Goal: Task Accomplishment & Management: Use online tool/utility

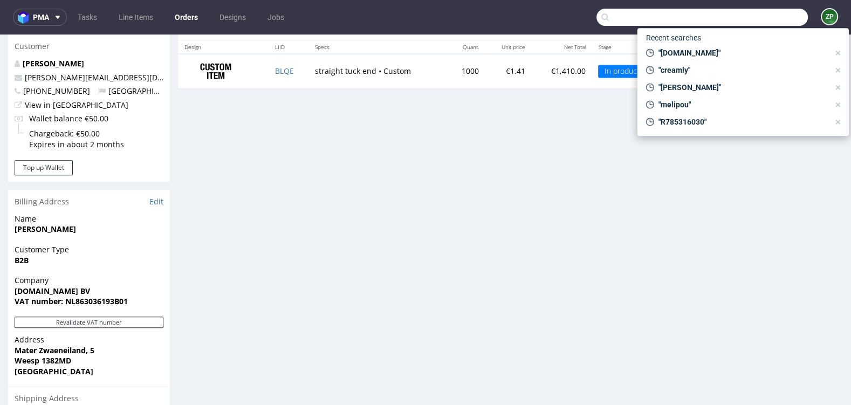
scroll to position [154, 0]
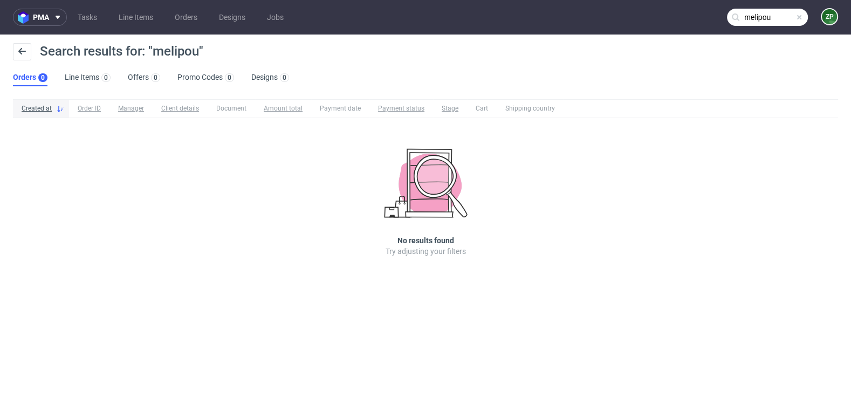
click at [758, 19] on input "melipou" at bounding box center [767, 17] width 81 height 17
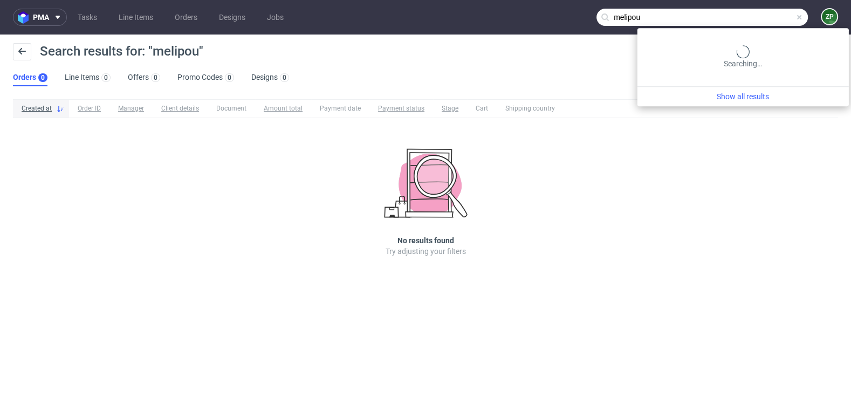
click at [758, 19] on input "melipou" at bounding box center [701, 17] width 211 height 17
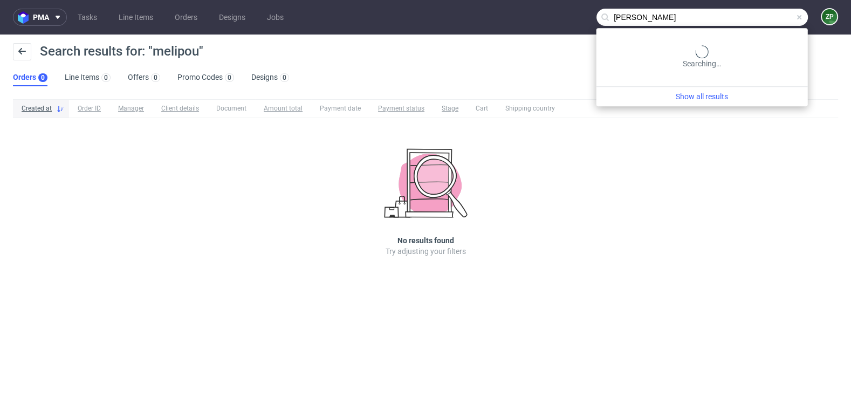
type input "marie valton"
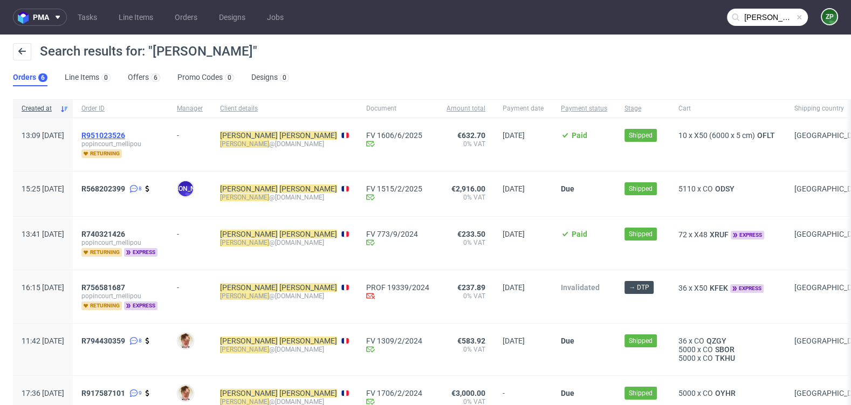
click at [125, 131] on span "R951023526" at bounding box center [103, 135] width 44 height 9
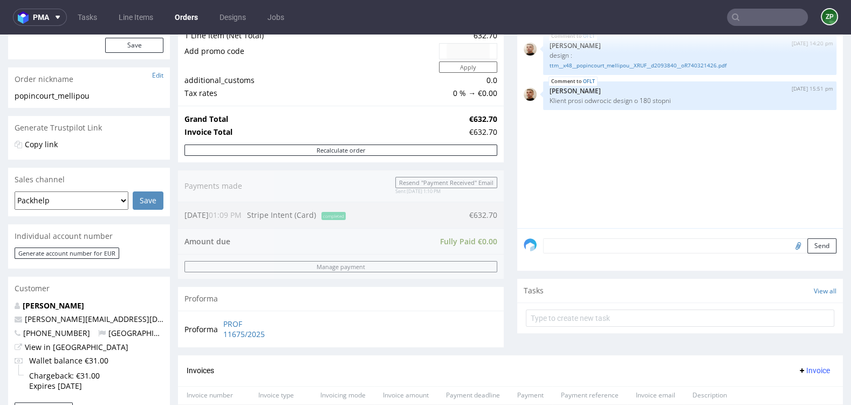
scroll to position [143, 0]
type input "marie valton"
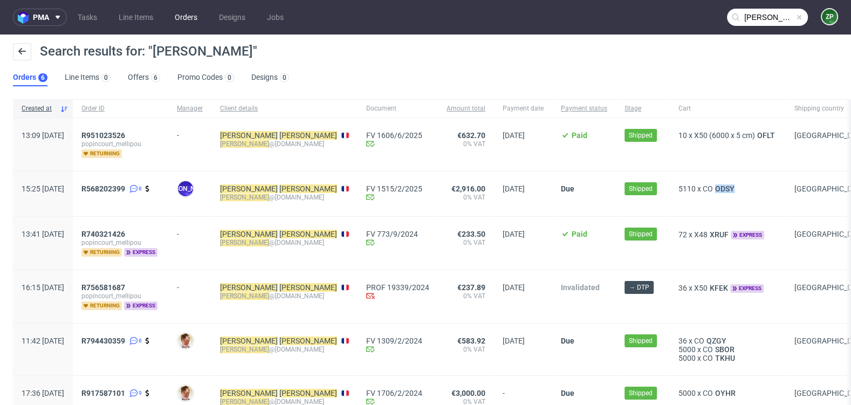
click at [185, 20] on link "Orders" at bounding box center [186, 17] width 36 height 17
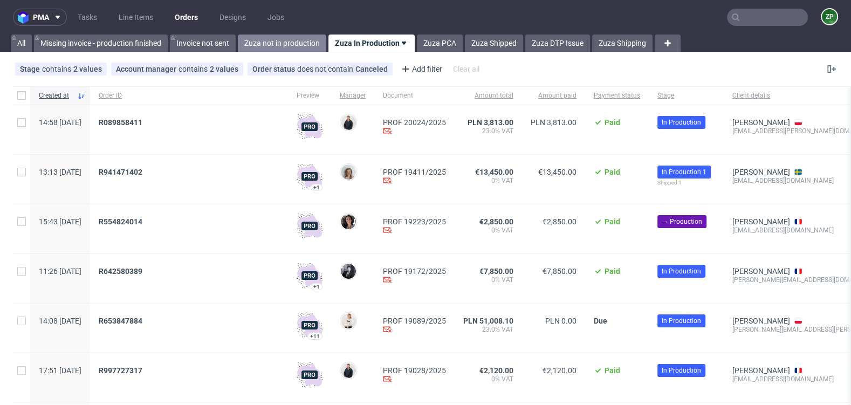
click at [280, 45] on link "Zuza not in production" at bounding box center [282, 42] width 88 height 17
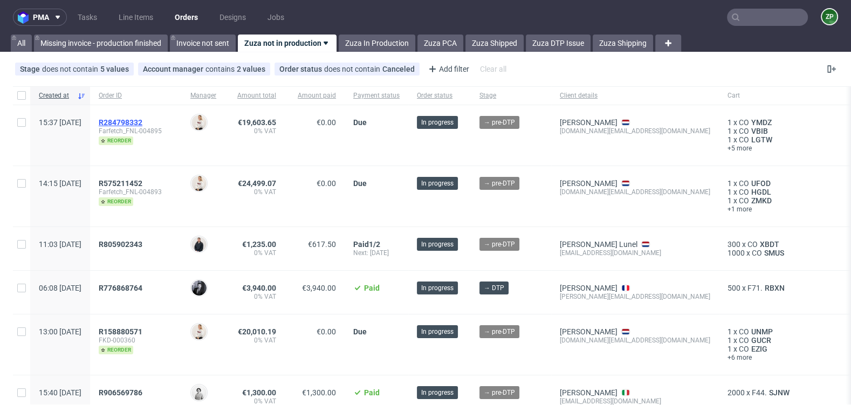
click at [142, 122] on span "R284798332" at bounding box center [121, 122] width 44 height 9
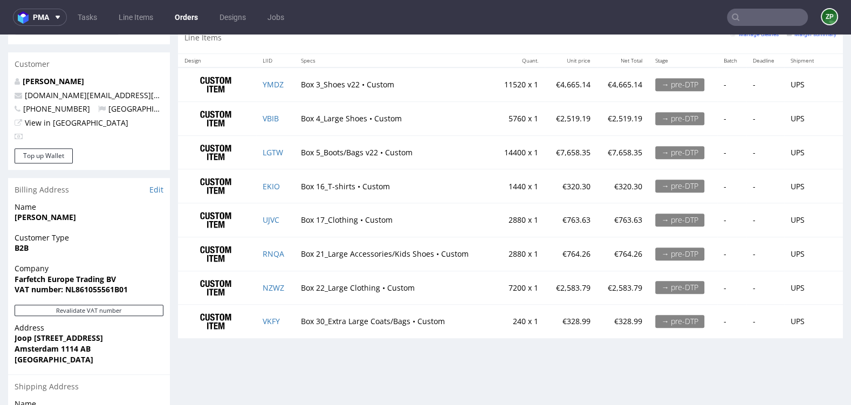
scroll to position [607, 0]
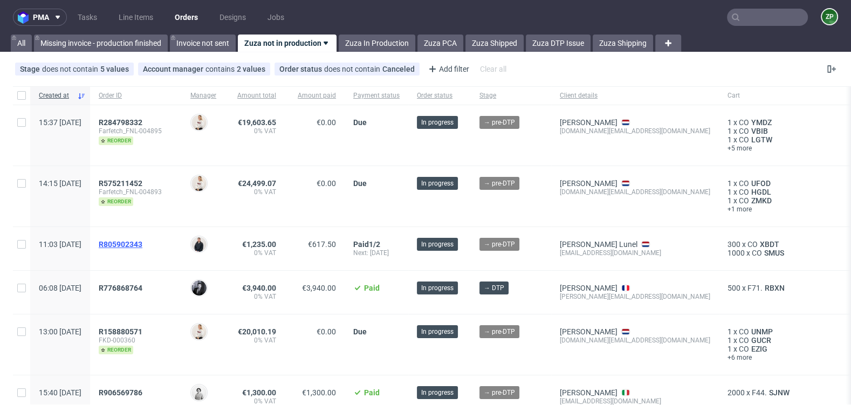
click at [142, 244] on span "R805902343" at bounding box center [121, 244] width 44 height 9
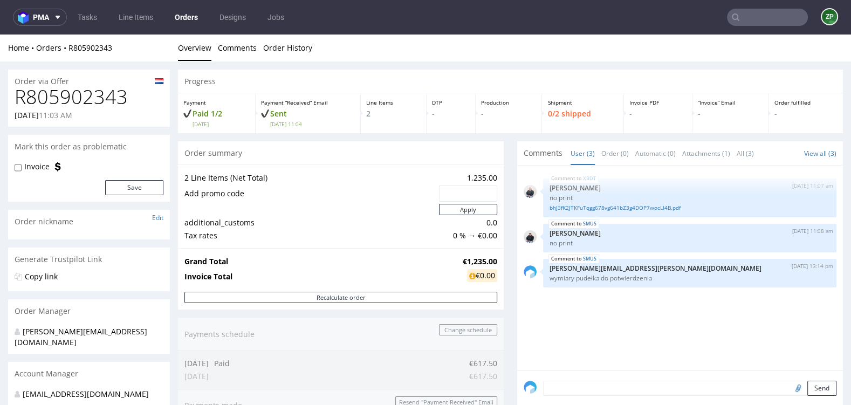
click at [759, 29] on nav "pma Tasks Line Items Orders Designs Jobs ZP" at bounding box center [425, 17] width 851 height 34
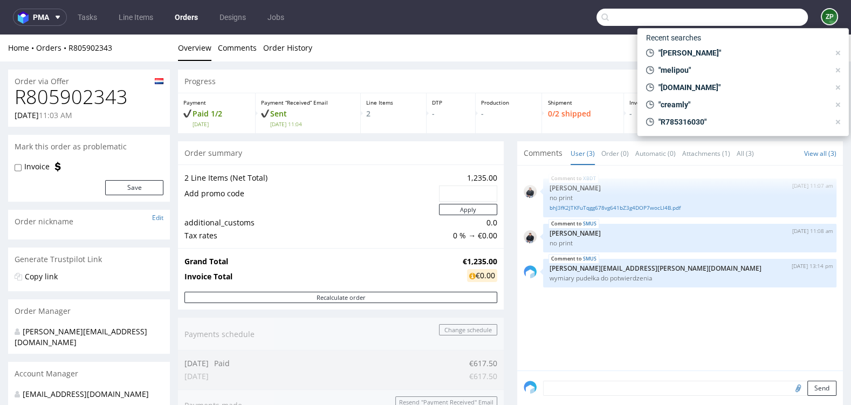
click at [753, 23] on input "text" at bounding box center [701, 17] width 211 height 17
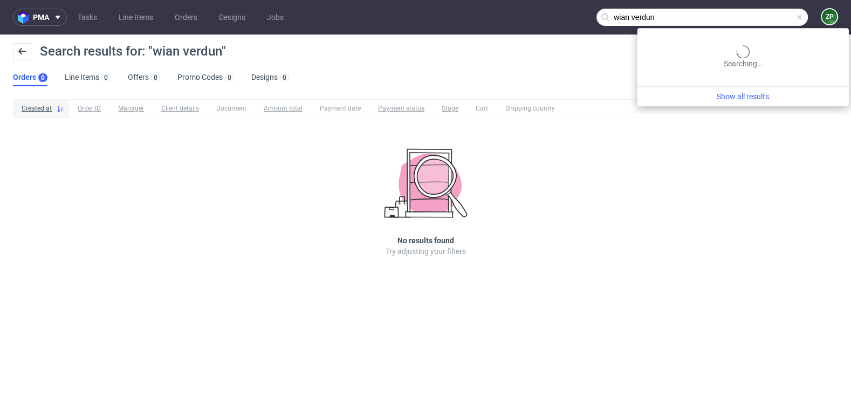
drag, startPoint x: 747, startPoint y: 16, endPoint x: 729, endPoint y: 16, distance: 17.8
click at [730, 16] on input "wian verdun" at bounding box center [701, 17] width 211 height 17
click at [725, 16] on input "wian verdun" at bounding box center [701, 17] width 211 height 17
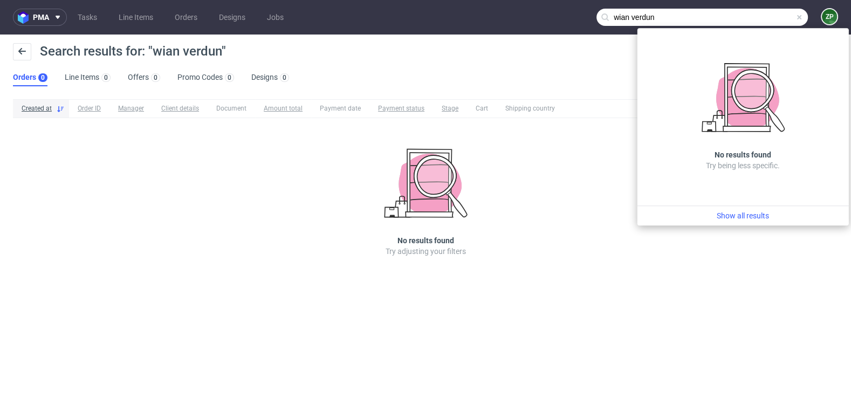
click at [601, 6] on nav "pma Tasks Line Items Orders Designs Jobs wian verdun ZP" at bounding box center [425, 17] width 851 height 34
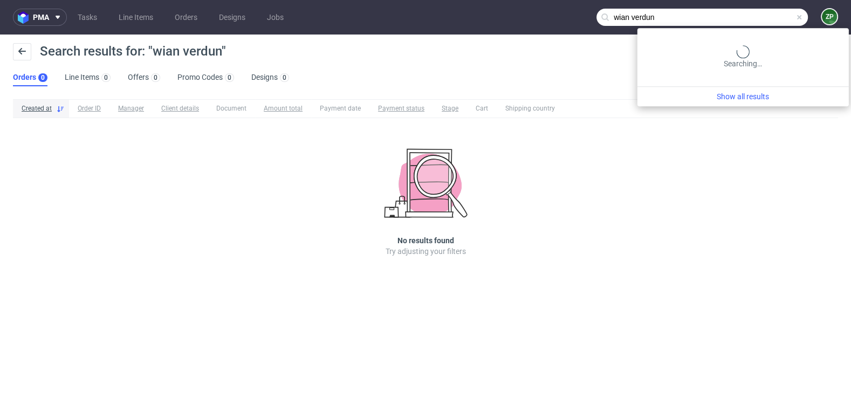
drag, startPoint x: 748, startPoint y: 15, endPoint x: 696, endPoint y: 15, distance: 51.7
click at [696, 15] on input "wian verdun" at bounding box center [701, 17] width 211 height 17
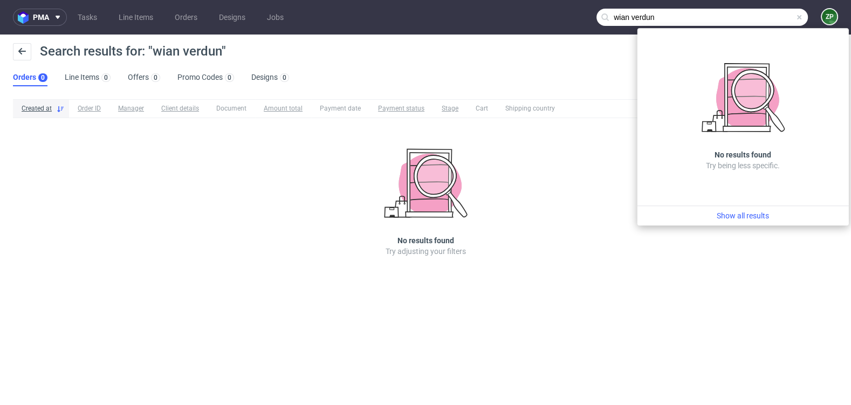
drag, startPoint x: 619, startPoint y: 15, endPoint x: 566, endPoint y: 15, distance: 52.8
click at [566, 15] on nav "pma Tasks Line Items Orders Designs Jobs wian verdun ZP" at bounding box center [425, 17] width 851 height 34
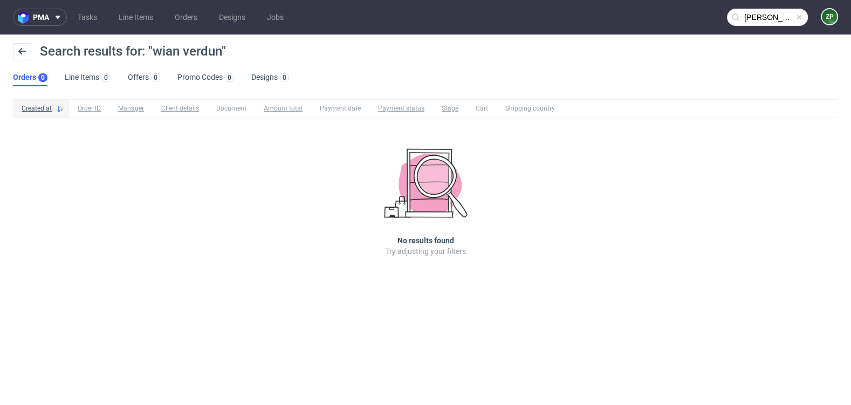
type input "qian verdun"
click at [191, 17] on link "Orders" at bounding box center [186, 17] width 36 height 17
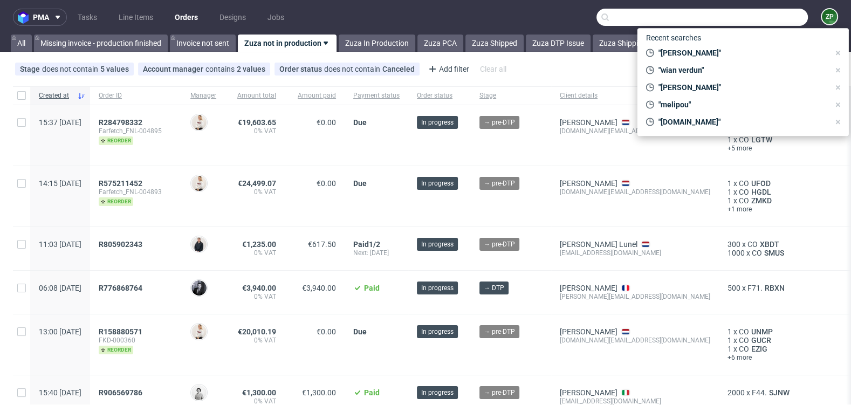
click at [727, 23] on input "text" at bounding box center [701, 17] width 211 height 17
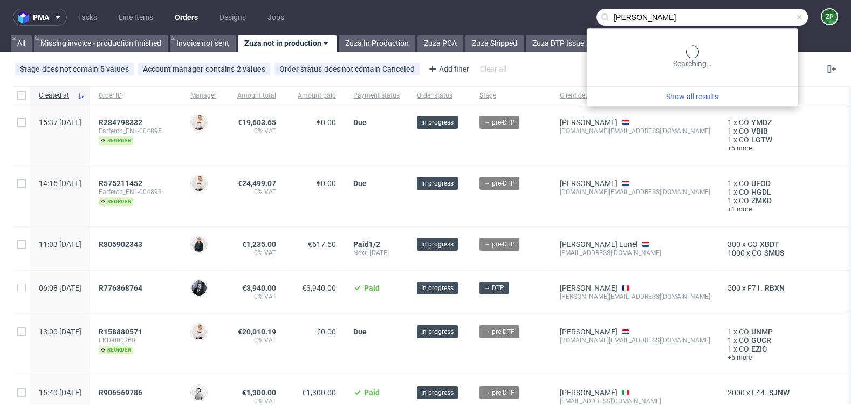
type input "qian verdun"
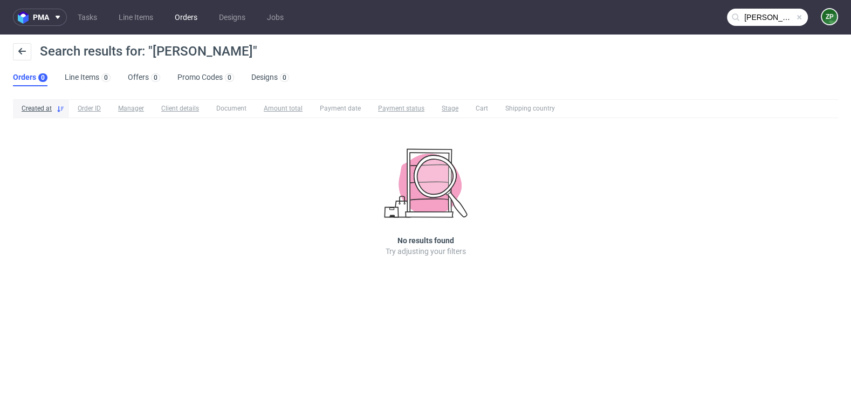
click at [195, 15] on link "Orders" at bounding box center [186, 17] width 36 height 17
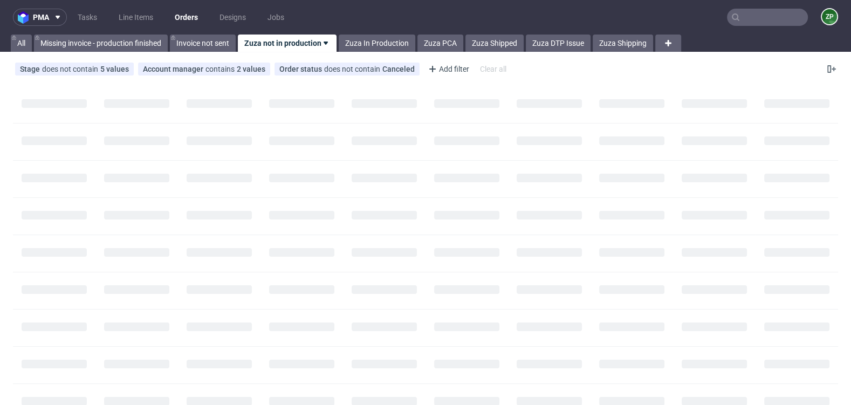
click at [773, 17] on input "text" at bounding box center [767, 17] width 81 height 17
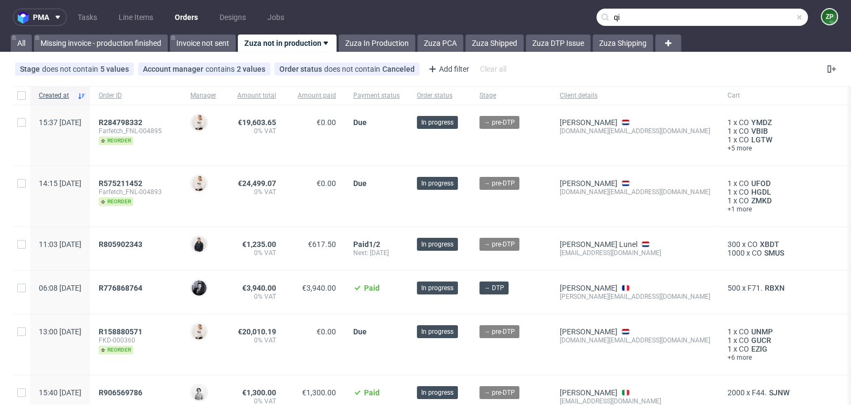
type input "q"
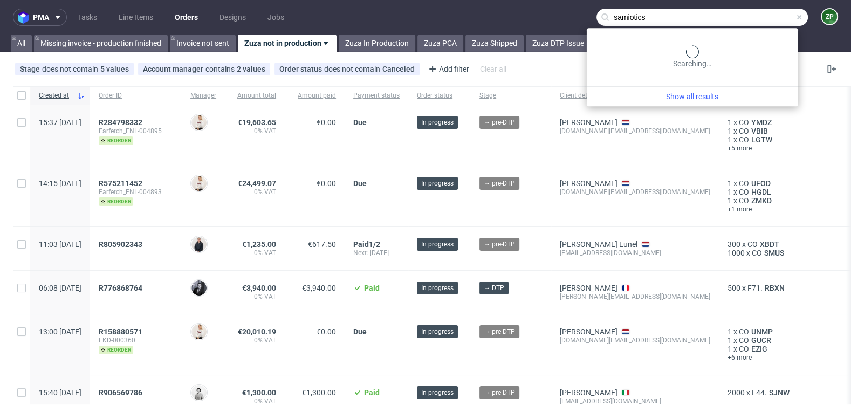
type input "samiotics"
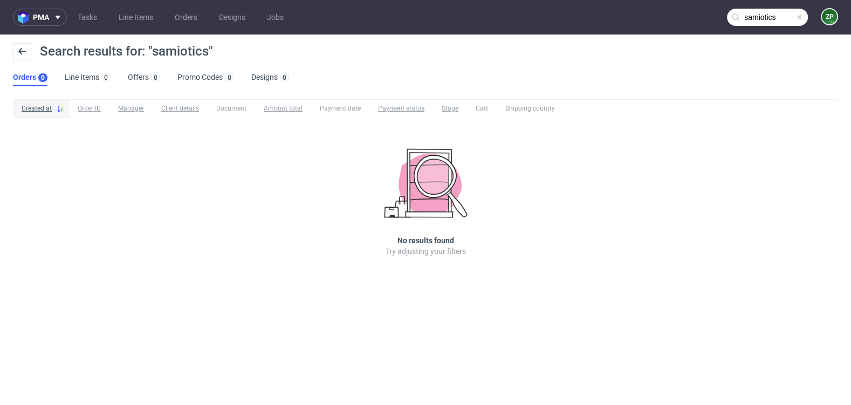
click at [210, 15] on ul "Tasks Line Items Orders Designs Jobs" at bounding box center [180, 17] width 227 height 17
click at [187, 17] on link "Orders" at bounding box center [186, 17] width 36 height 17
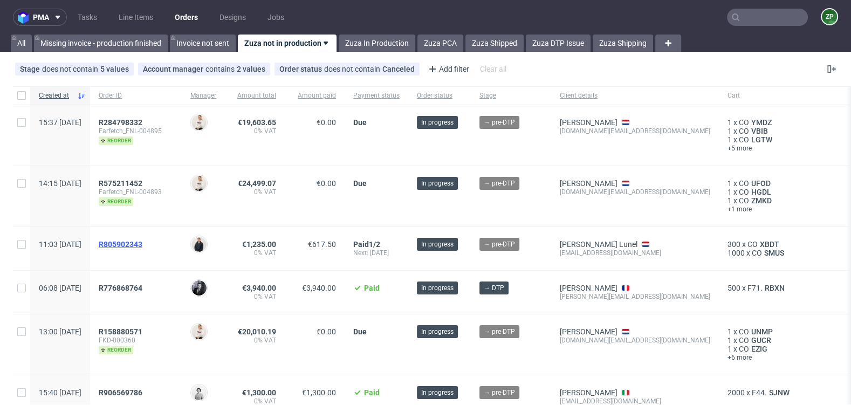
click at [142, 244] on span "R805902343" at bounding box center [121, 244] width 44 height 9
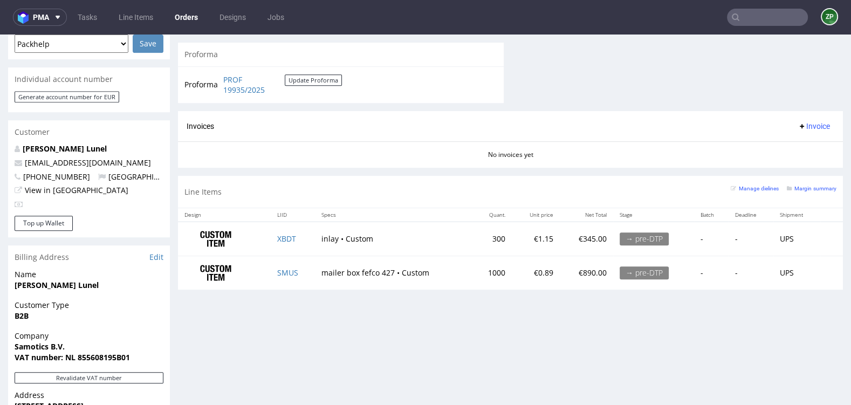
scroll to position [482, 0]
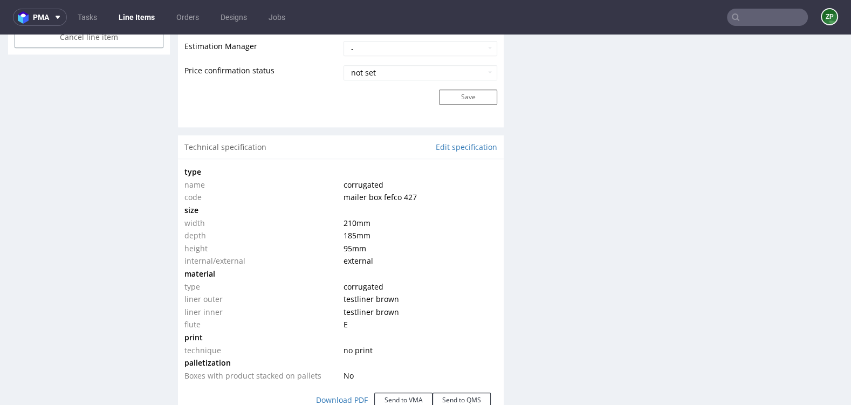
scroll to position [918, 0]
click at [740, 21] on input "text" at bounding box center [767, 17] width 81 height 17
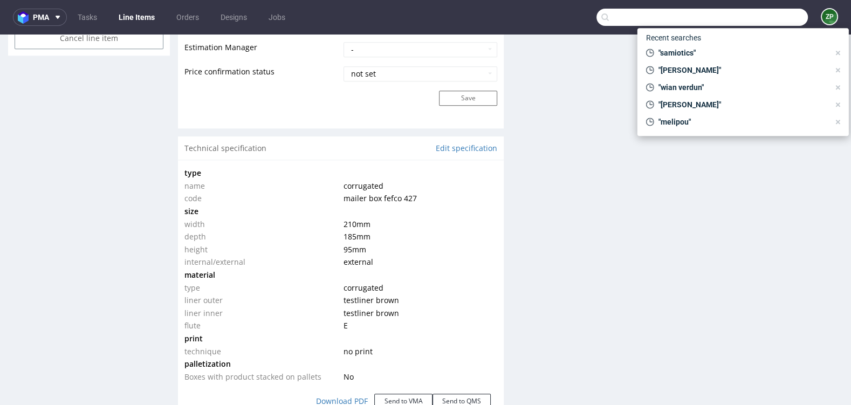
paste input "R752040841"
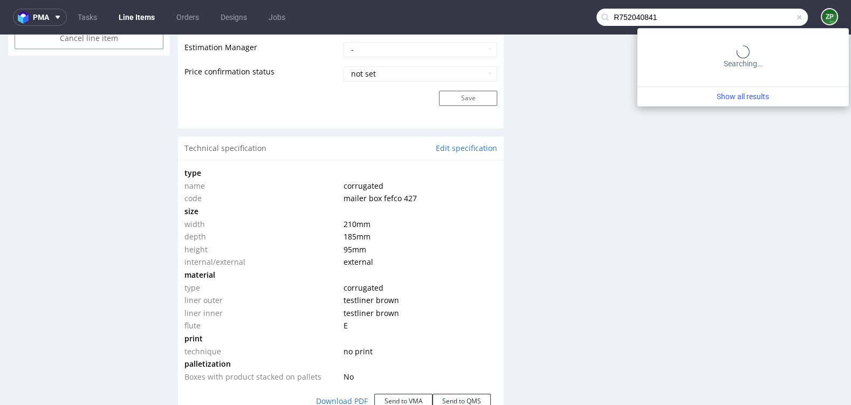
type input "R752040841"
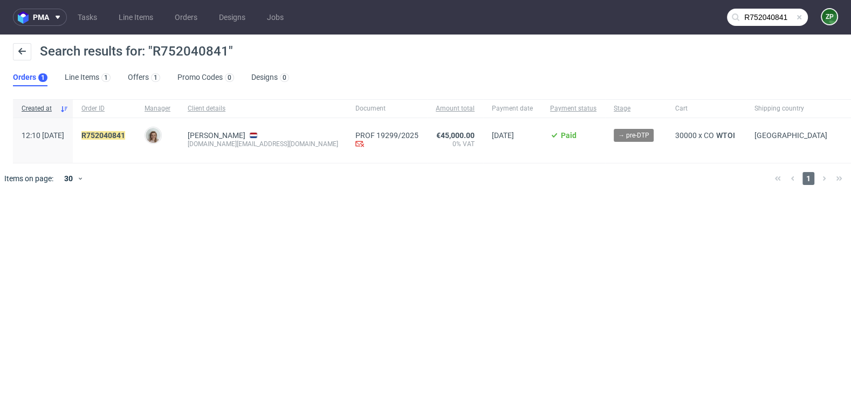
click at [127, 140] on span "R752040841" at bounding box center [104, 140] width 46 height 19
click at [125, 137] on mark "R752040841" at bounding box center [103, 135] width 44 height 9
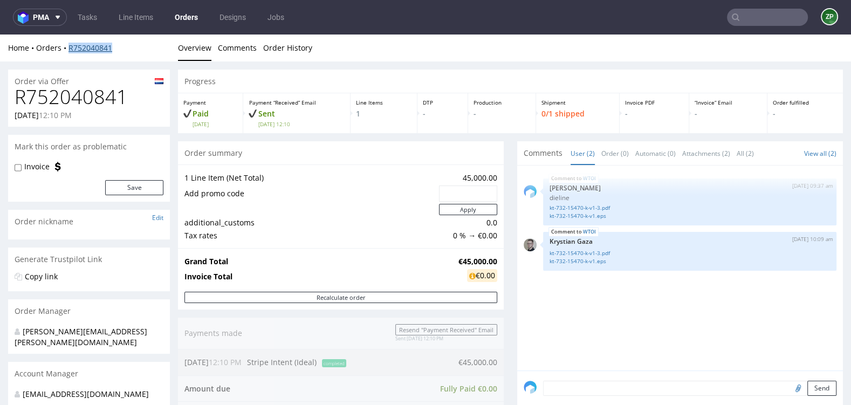
copy link "R752040841"
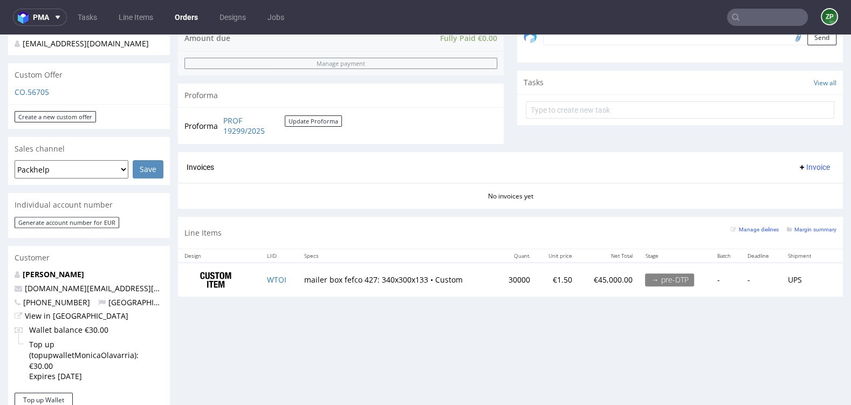
scroll to position [393, 0]
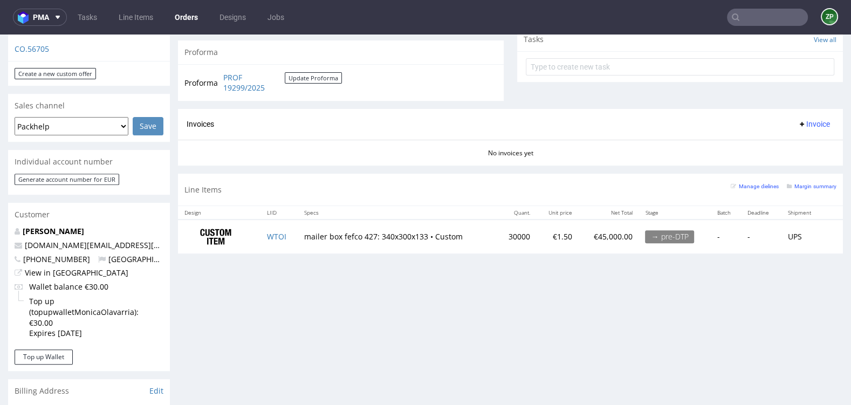
click at [192, 17] on link "Orders" at bounding box center [186, 17] width 36 height 17
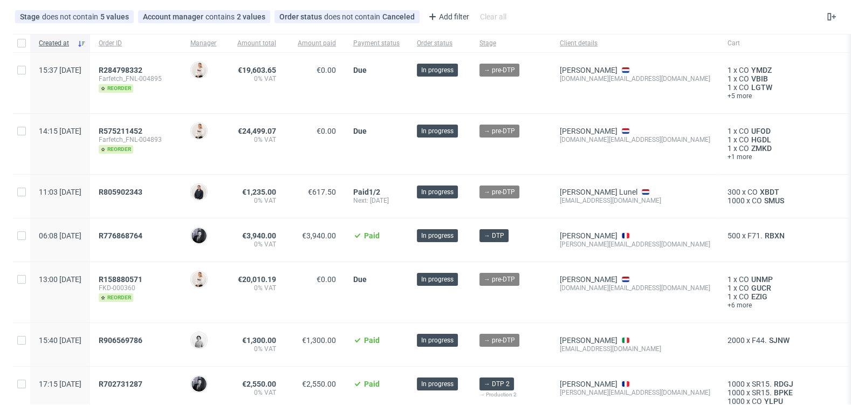
scroll to position [53, 0]
click at [142, 338] on span "R906569786" at bounding box center [121, 339] width 44 height 9
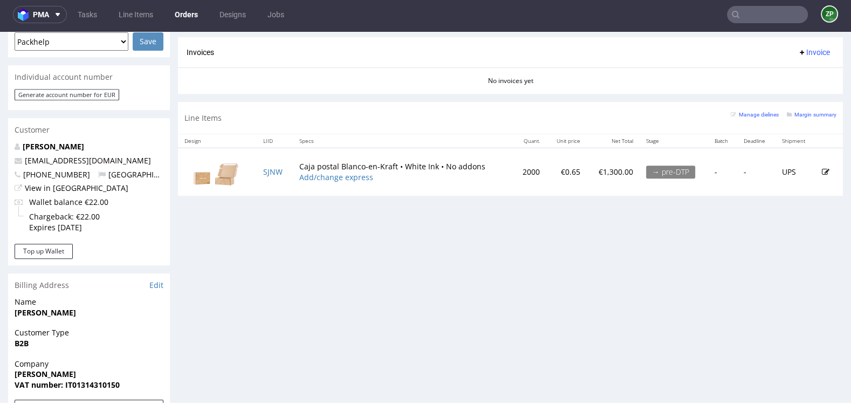
scroll to position [474, 0]
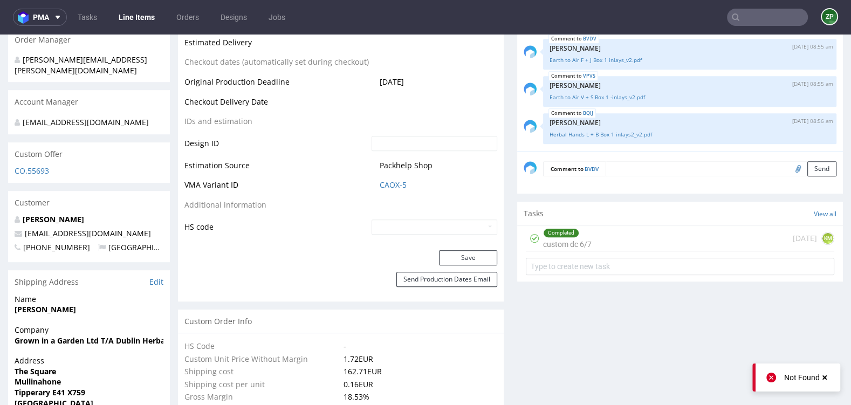
scroll to position [501, 0]
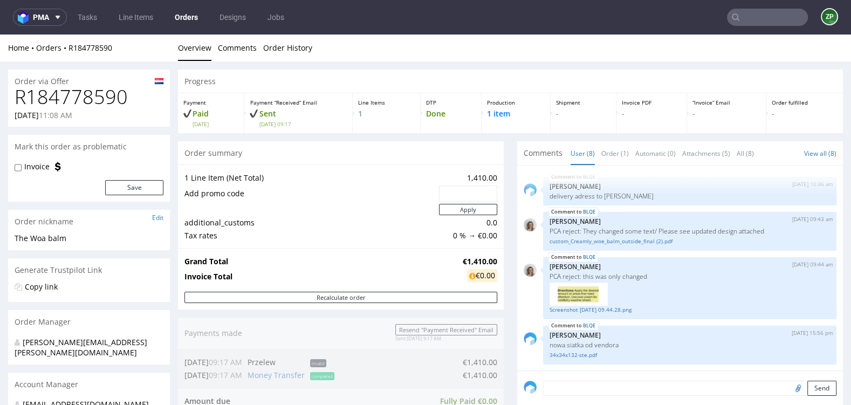
click at [189, 15] on link "Orders" at bounding box center [186, 17] width 36 height 17
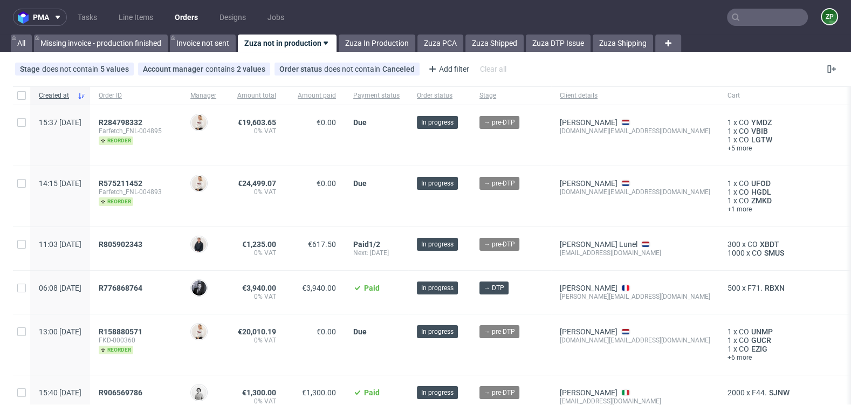
click at [742, 23] on input "text" at bounding box center [767, 17] width 81 height 17
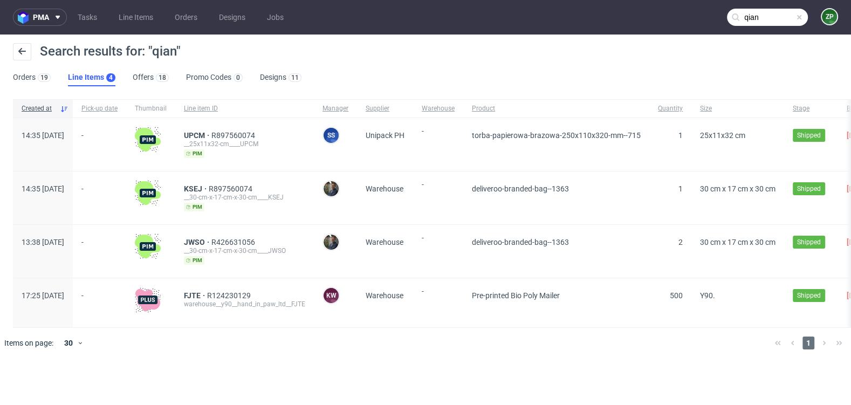
click at [771, 29] on nav "pma Tasks Line Items Orders Designs Jobs qian ZP" at bounding box center [425, 17] width 851 height 34
click at [764, 19] on input "qian" at bounding box center [767, 17] width 81 height 17
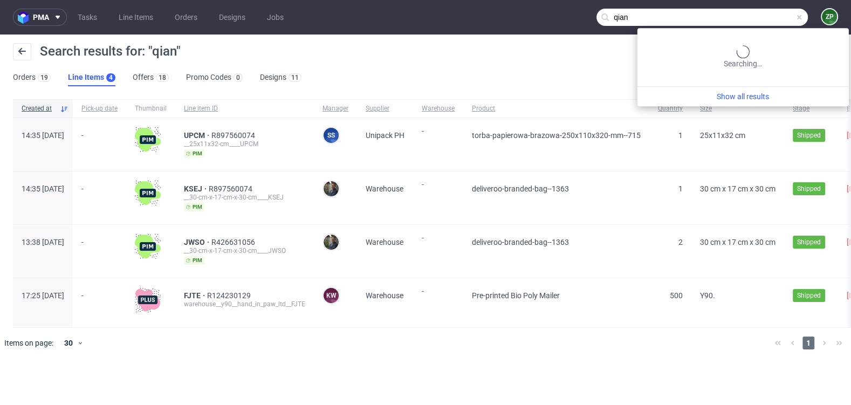
click at [764, 19] on input "qian" at bounding box center [701, 17] width 211 height 17
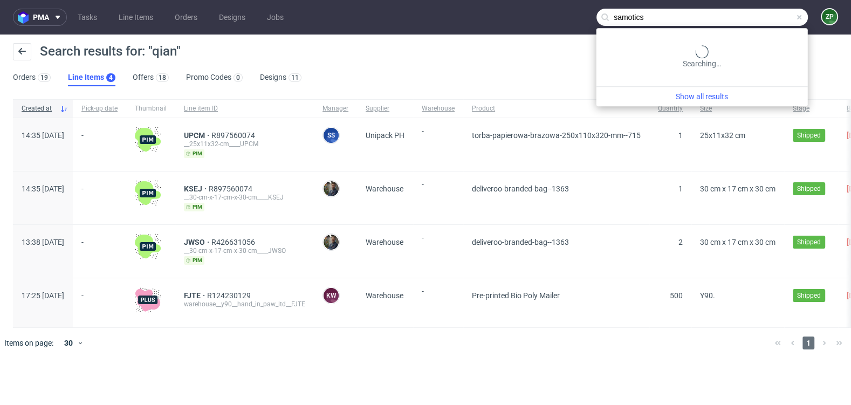
type input "samotics"
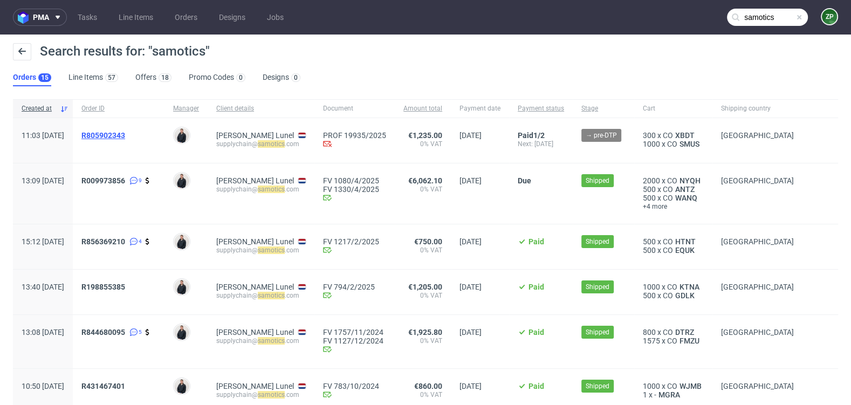
click at [125, 134] on span "R805902343" at bounding box center [103, 135] width 44 height 9
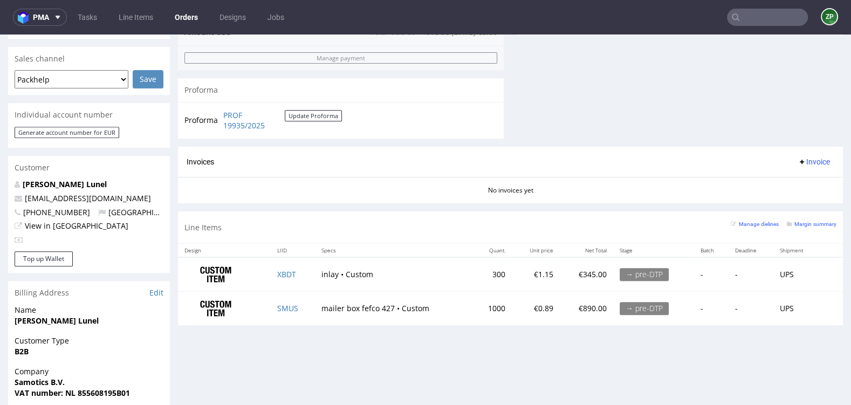
scroll to position [452, 0]
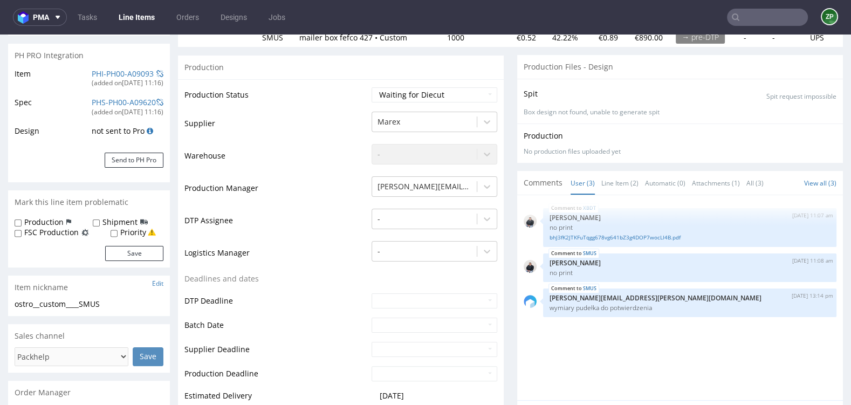
scroll to position [278, 0]
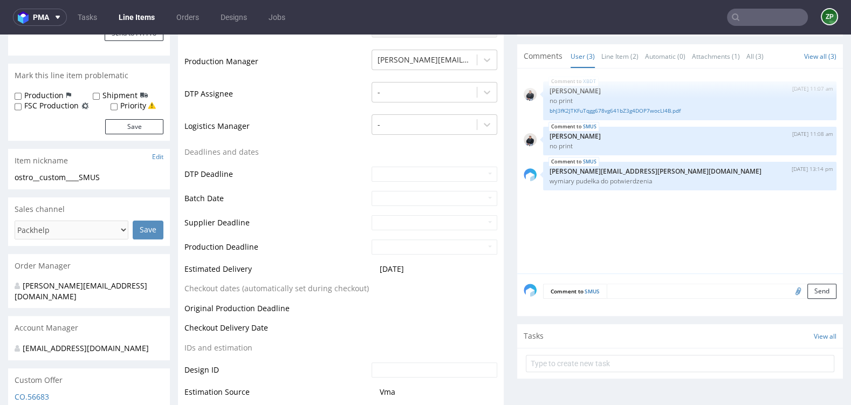
click at [620, 294] on textarea at bounding box center [721, 291] width 230 height 15
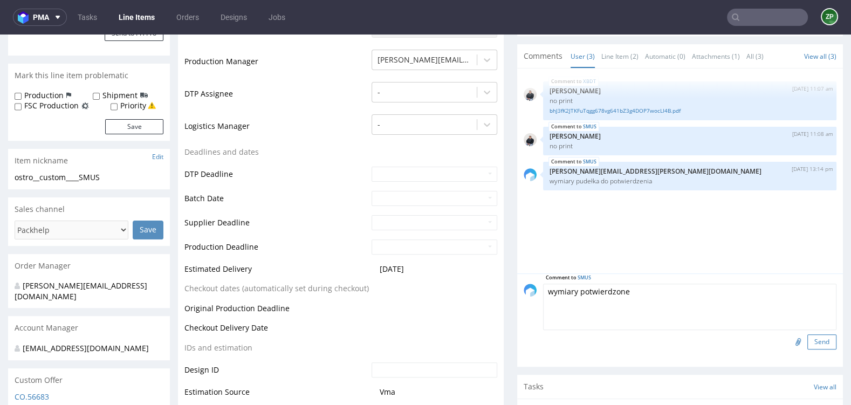
type textarea "wymiary potwierdzone"
click at [817, 338] on button "Send" at bounding box center [821, 341] width 29 height 15
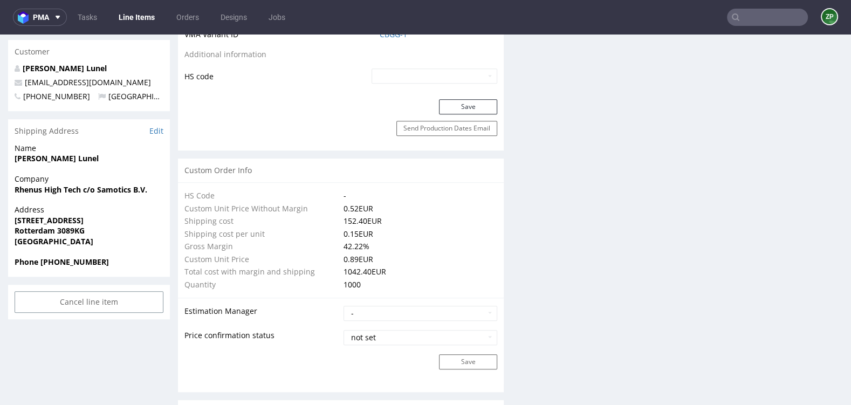
scroll to position [666, 0]
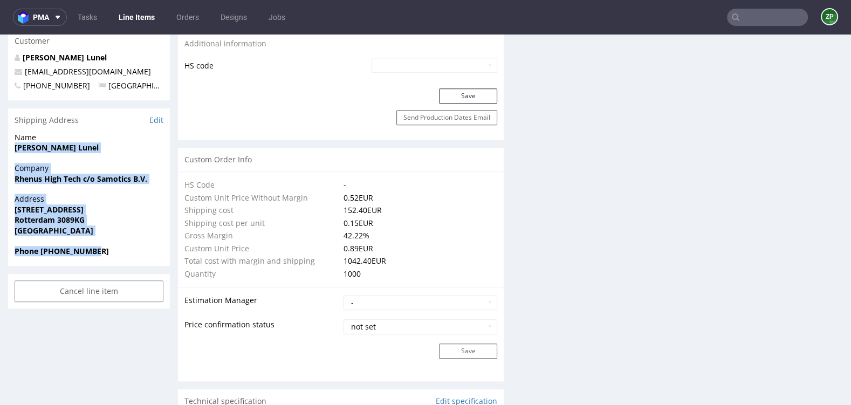
drag, startPoint x: 16, startPoint y: 147, endPoint x: 115, endPoint y: 260, distance: 150.5
click at [115, 260] on section "Shipping Address Edit Name Qian Verduyn Lunel Company Rhenus High Tech c/o Samo…" at bounding box center [89, 186] width 162 height 157
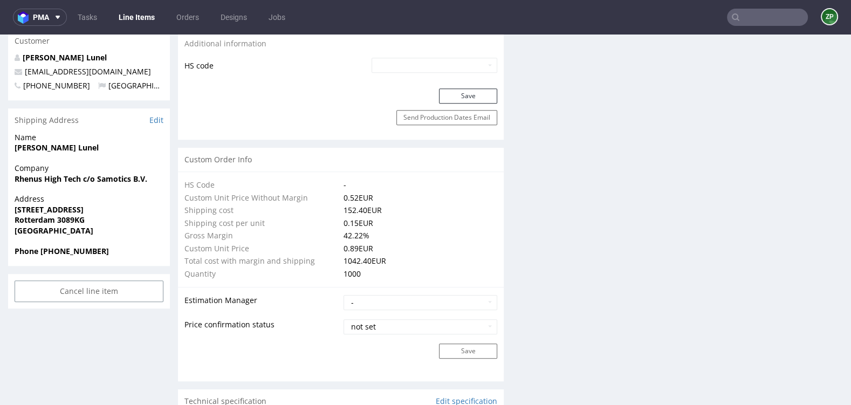
click at [34, 154] on div "Name Qian Verduyn Lunel" at bounding box center [89, 147] width 162 height 31
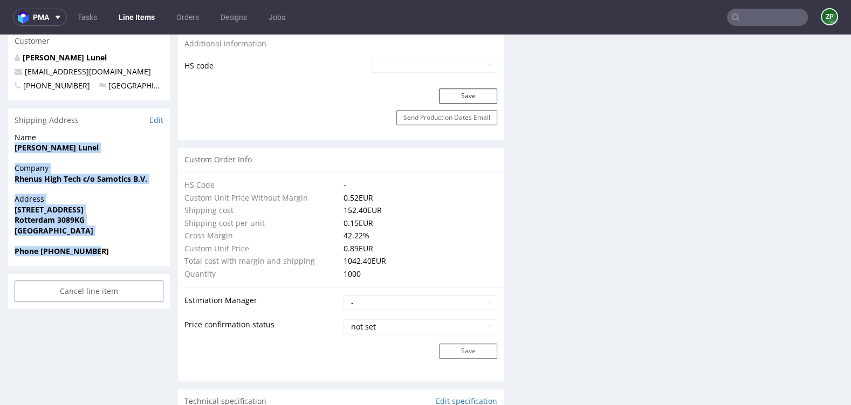
drag, startPoint x: 13, startPoint y: 143, endPoint x: 106, endPoint y: 250, distance: 141.4
click at [106, 250] on section "Shipping Address Edit Name Qian Verduyn Lunel Company Rhenus High Tech c/o Samo…" at bounding box center [89, 186] width 162 height 157
copy section "Qian Verduyn Lunel Company Rhenus High Tech c/o Samotics B.V. Address Eemhavenw…"
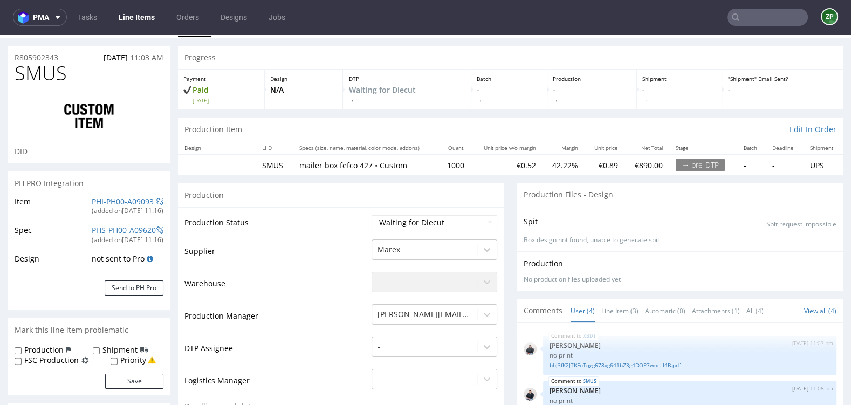
scroll to position [0, 0]
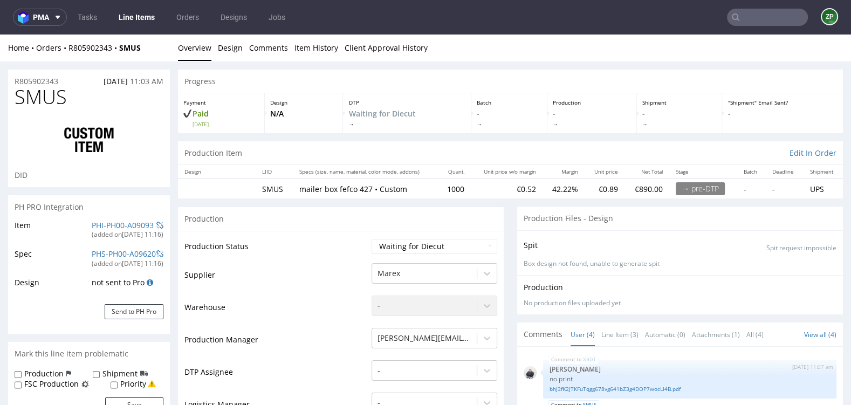
click at [103, 43] on div "Home Orders R805902343 SMUS" at bounding box center [89, 48] width 162 height 11
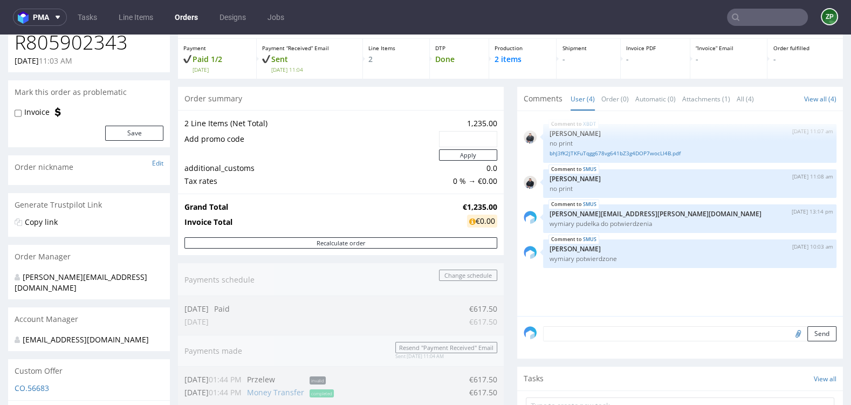
scroll to position [162, 0]
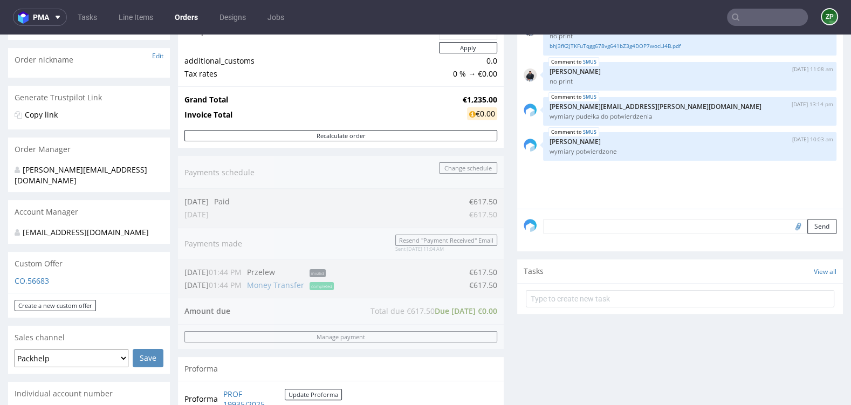
click at [221, 337] on div "Order summary 2 Line Items (Net Total) 1,235.00 Add promo code Apply additional…" at bounding box center [341, 203] width 326 height 446
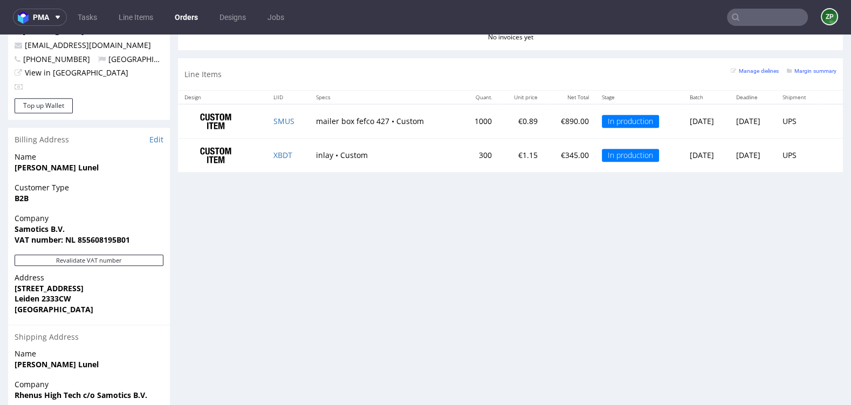
scroll to position [684, 0]
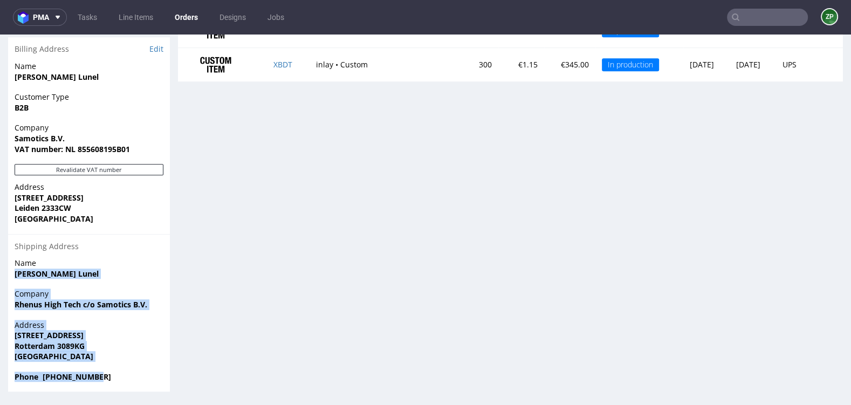
drag, startPoint x: 15, startPoint y: 273, endPoint x: 133, endPoint y: 381, distance: 159.8
click at [133, 381] on section "Billing Address Edit Name Qian Verduyn Lunel Customer Type B2B Company Samotics…" at bounding box center [89, 214] width 162 height 354
copy section "Qian Verduyn Lunel Company Rhenus High Tech c/o Samotics B.V. Address Eemhavenw…"
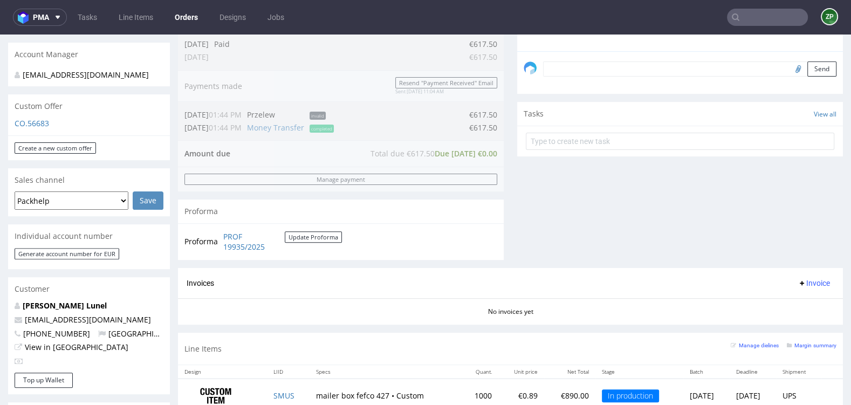
scroll to position [0, 0]
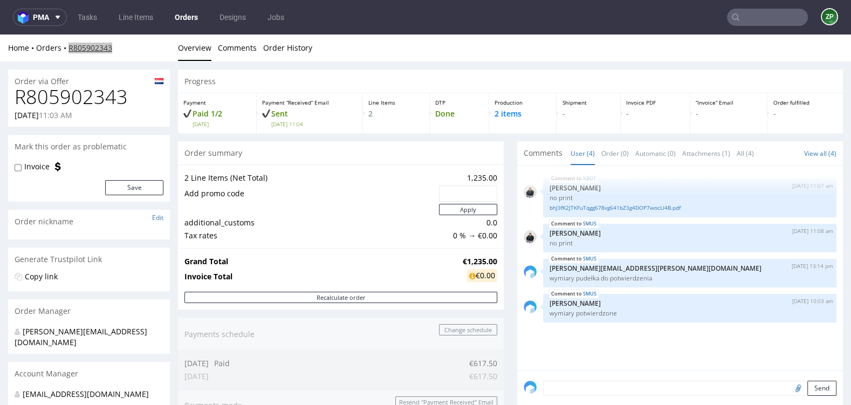
copy link "R805902343"
click at [194, 19] on link "Orders" at bounding box center [186, 17] width 36 height 17
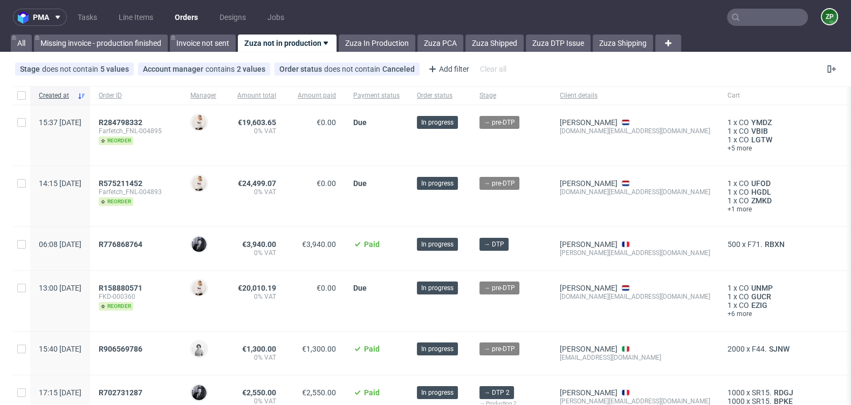
click at [372, 27] on nav "pma Tasks Line Items Orders Designs Jobs ZP" at bounding box center [425, 17] width 851 height 34
click at [358, 50] on link "Zuza In Production" at bounding box center [376, 42] width 77 height 17
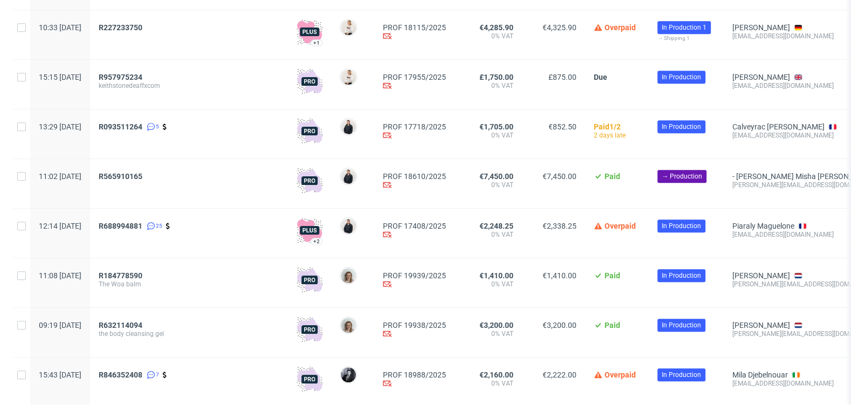
scroll to position [694, 0]
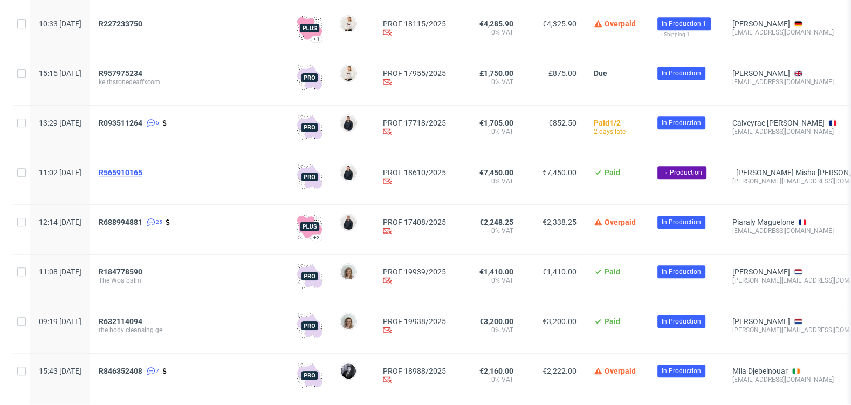
click at [141, 175] on span "R565910165" at bounding box center [121, 172] width 44 height 9
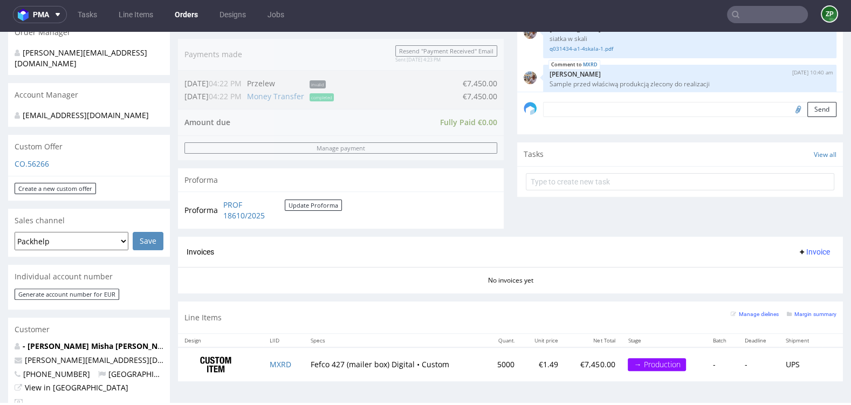
scroll to position [281, 0]
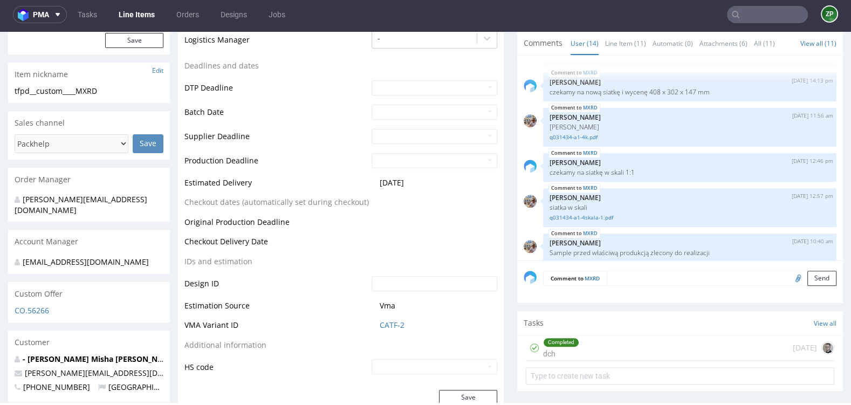
scroll to position [384, 0]
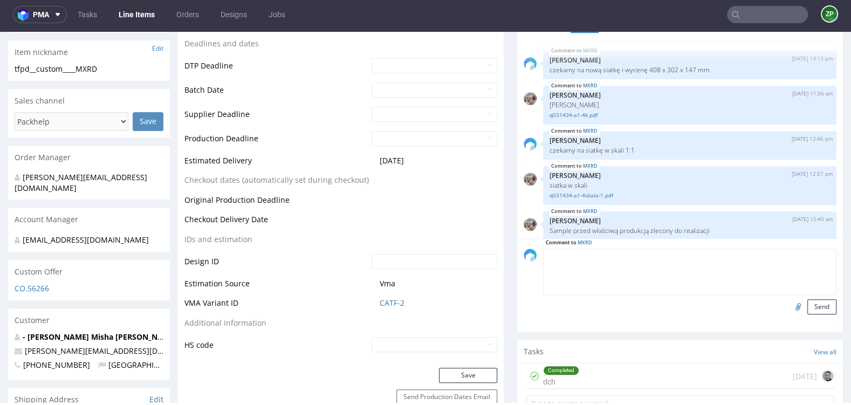
click at [608, 252] on textarea at bounding box center [689, 271] width 293 height 46
click at [626, 258] on textarea "wysyłka sampla super ecpressem + 159 pln na nasz koszt" at bounding box center [689, 271] width 293 height 46
click at [628, 258] on textarea "wysyłka sampla super ecpressem + 159 pln na nasz koszt" at bounding box center [689, 271] width 293 height 46
type textarea "wysyłka sampla super expressem + 159 pln na nasz koszt"
click at [811, 302] on button "Send" at bounding box center [821, 306] width 29 height 15
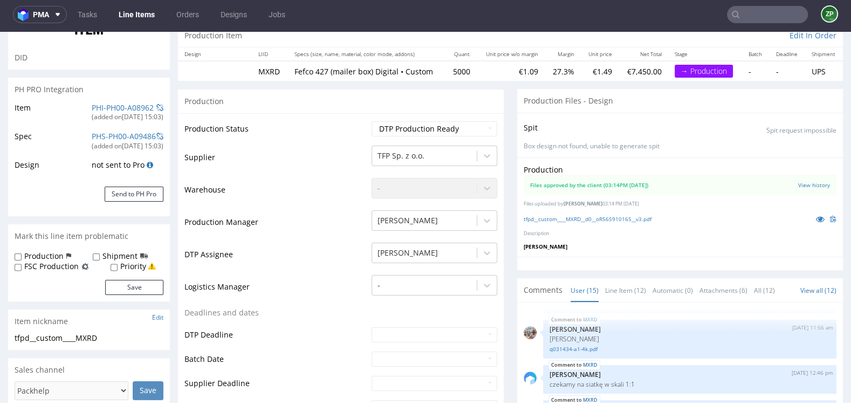
scroll to position [0, 0]
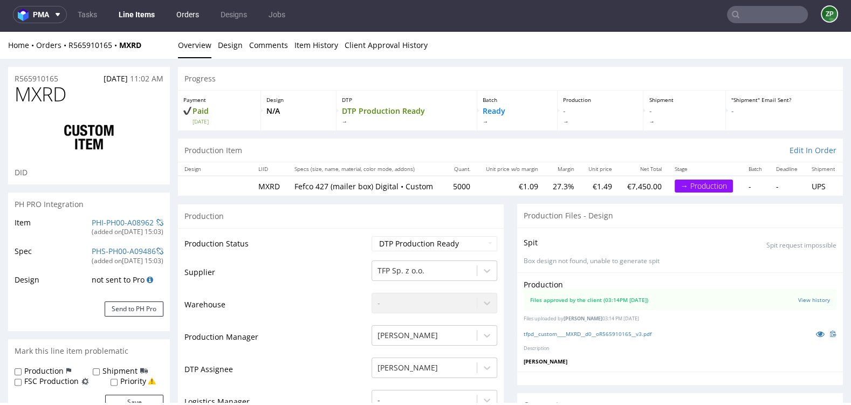
click at [192, 9] on link "Orders" at bounding box center [188, 14] width 36 height 17
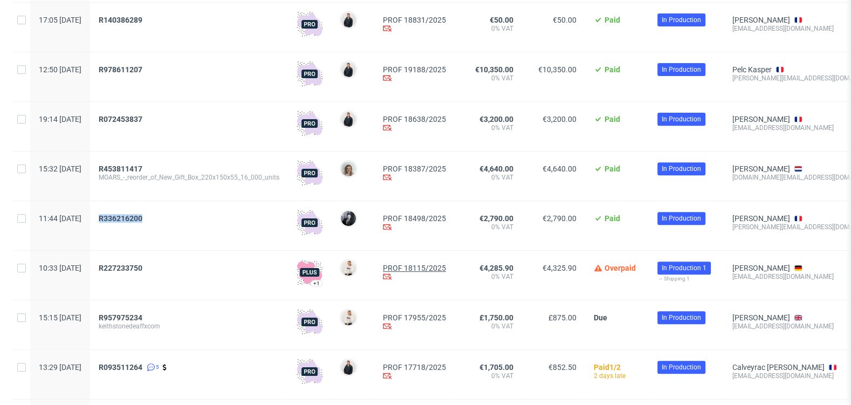
scroll to position [449, 0]
click at [142, 266] on span "R227233750" at bounding box center [121, 268] width 44 height 9
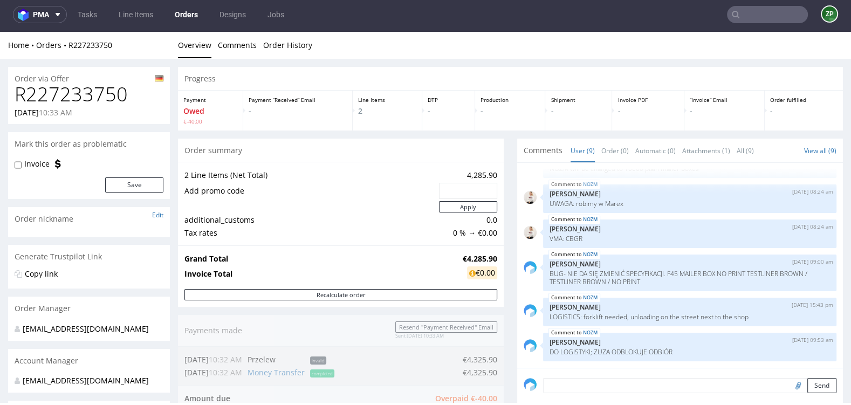
click at [189, 17] on link "Orders" at bounding box center [186, 14] width 36 height 17
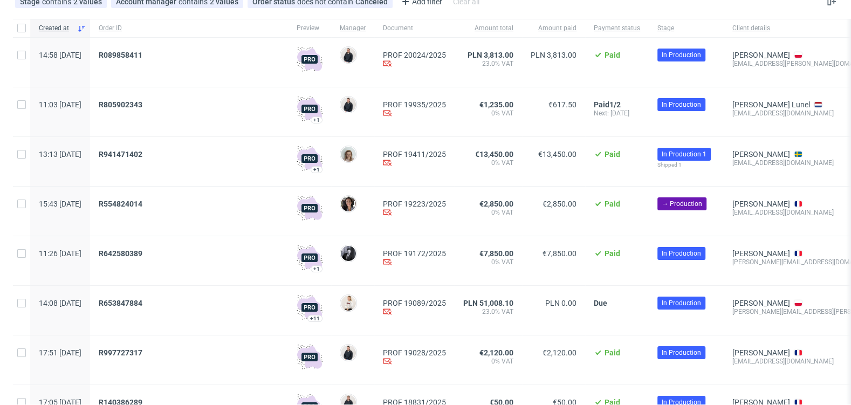
scroll to position [68, 0]
click at [142, 155] on span "R941471402" at bounding box center [121, 153] width 44 height 9
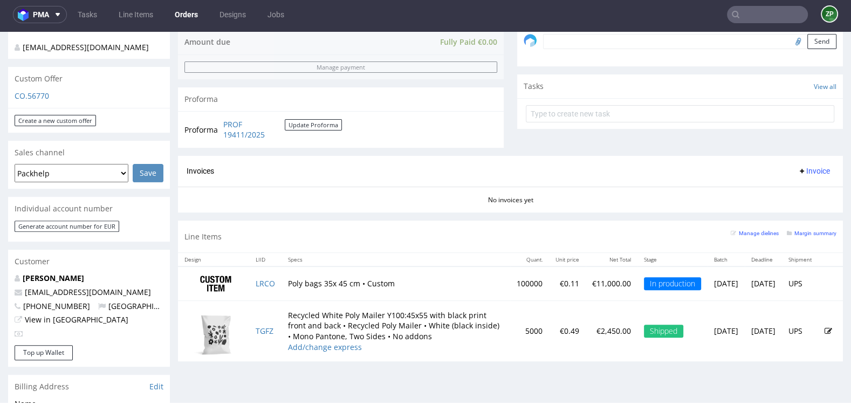
scroll to position [346, 0]
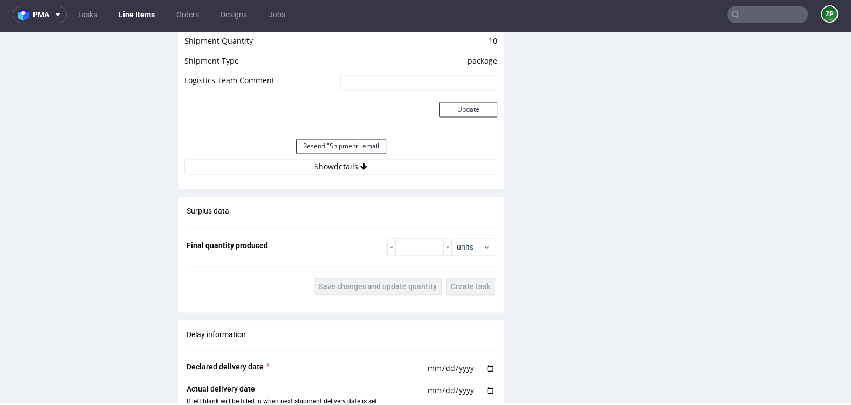
scroll to position [1507, 0]
click at [318, 161] on button "Show details" at bounding box center [340, 165] width 313 height 15
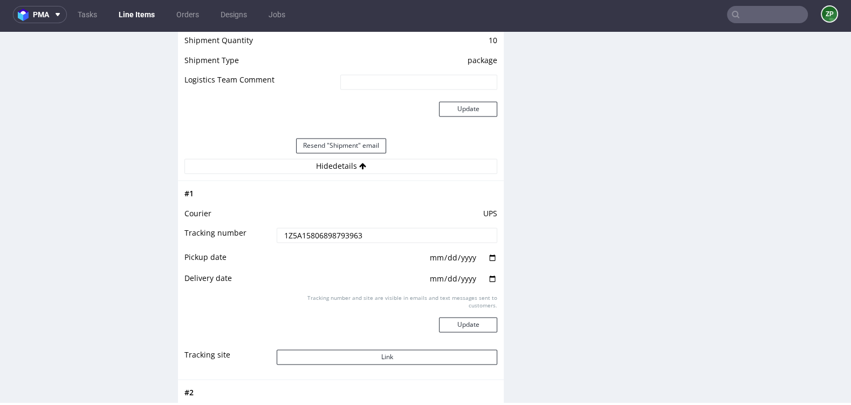
click at [310, 237] on input "1Z5A15806898793963" at bounding box center [387, 234] width 220 height 15
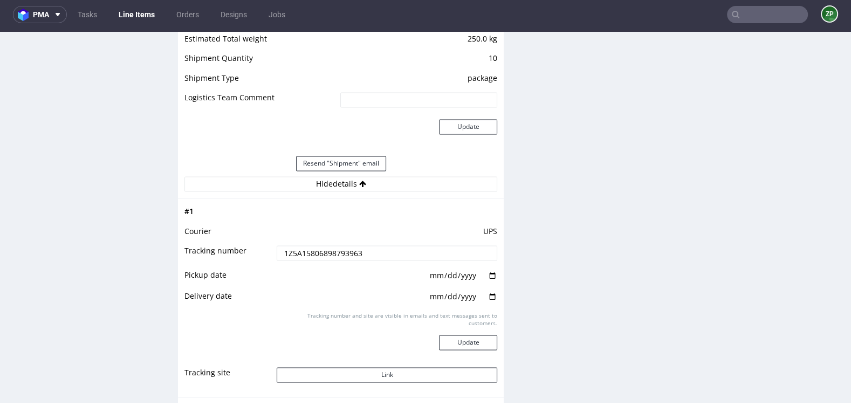
scroll to position [1496, 0]
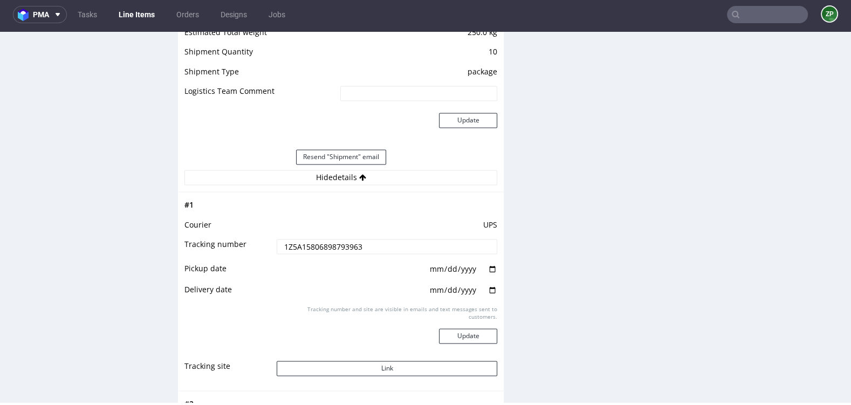
click at [295, 246] on input "1Z5A15806898793963" at bounding box center [387, 246] width 220 height 15
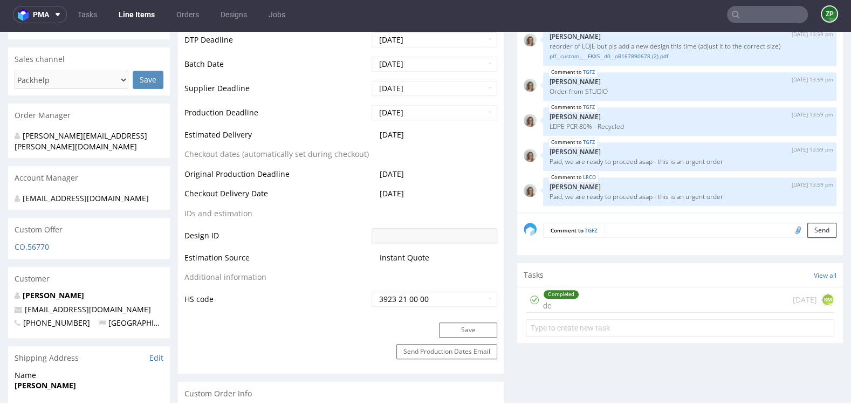
scroll to position [0, 0]
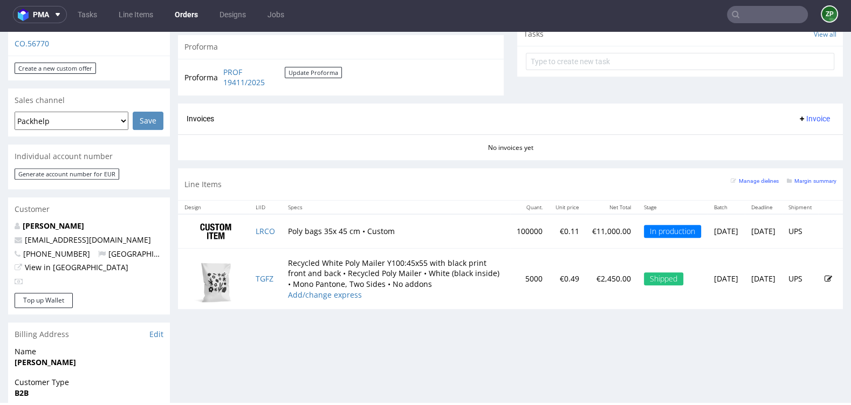
scroll to position [399, 0]
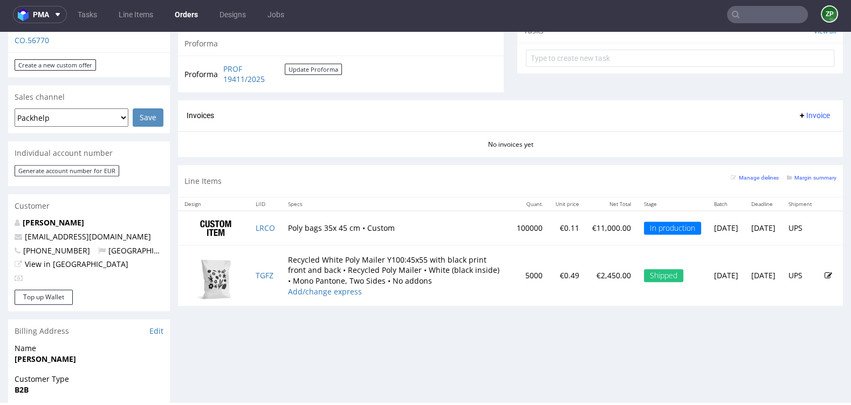
click at [510, 223] on td "100000" at bounding box center [529, 228] width 39 height 34
copy link "TGFZ"
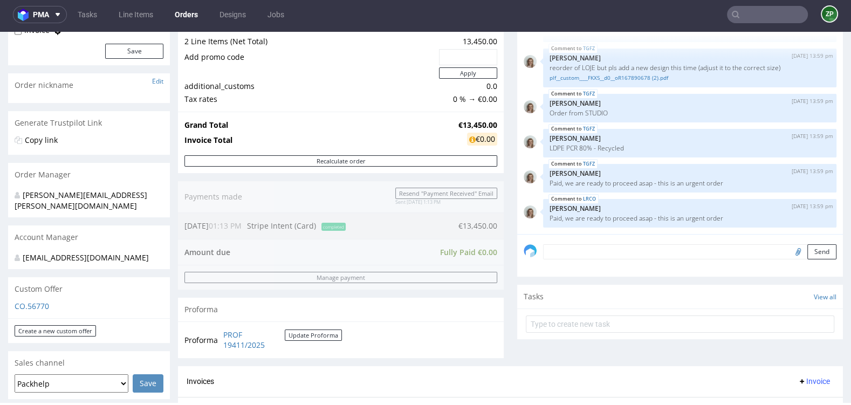
scroll to position [128, 0]
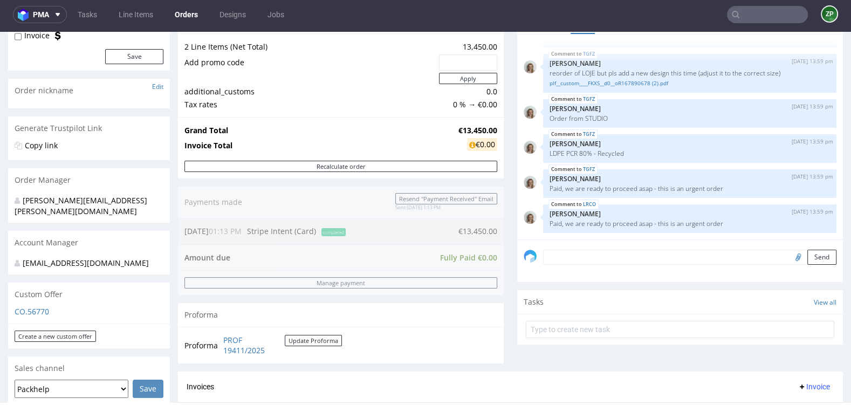
click at [569, 259] on textarea at bounding box center [689, 257] width 293 height 15
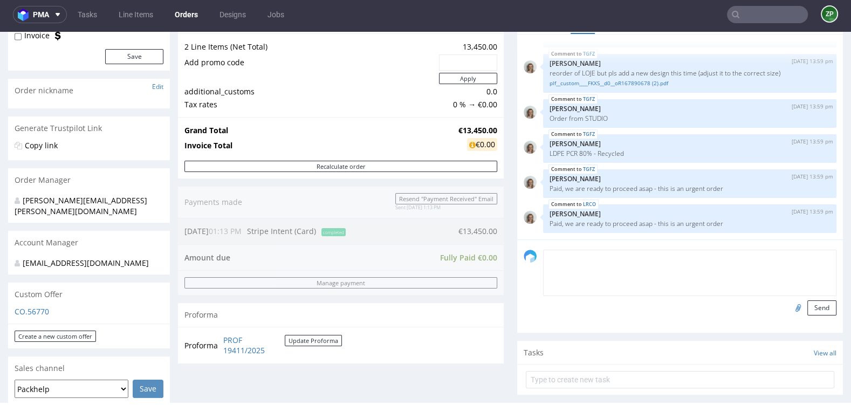
type textarea "i"
type textarea "partial invoice"
click at [810, 308] on button "Send" at bounding box center [821, 307] width 29 height 15
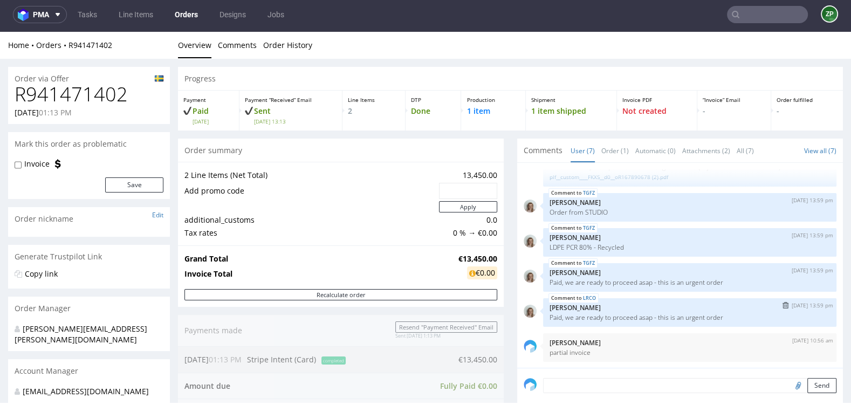
scroll to position [73, 0]
click at [578, 351] on p "partial invoice" at bounding box center [689, 353] width 280 height 8
click at [783, 341] on img "submit" at bounding box center [786, 340] width 6 height 6
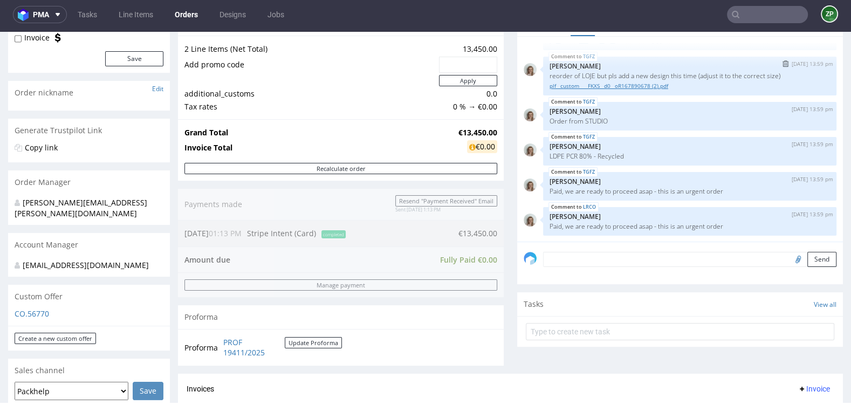
scroll to position [127, 0]
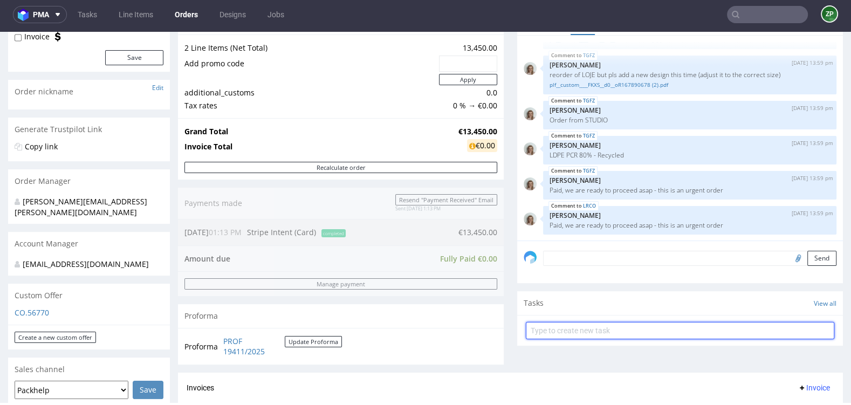
click at [564, 329] on input "text" at bounding box center [680, 330] width 308 height 17
type input "partial invoice"
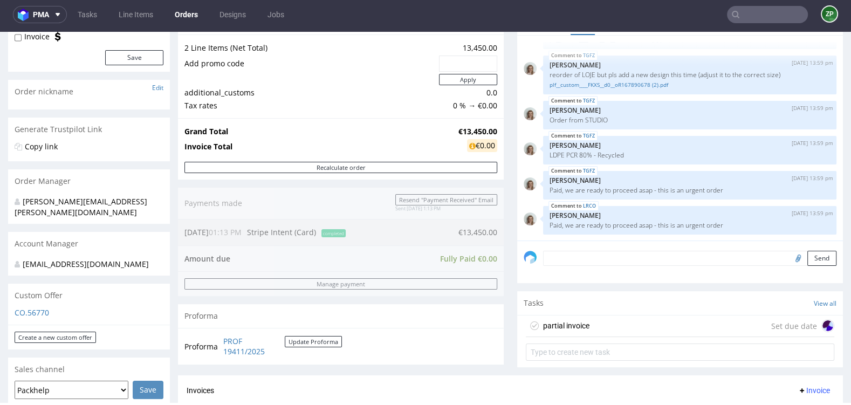
click at [631, 326] on div "partial invoice Set due date" at bounding box center [680, 326] width 308 height 22
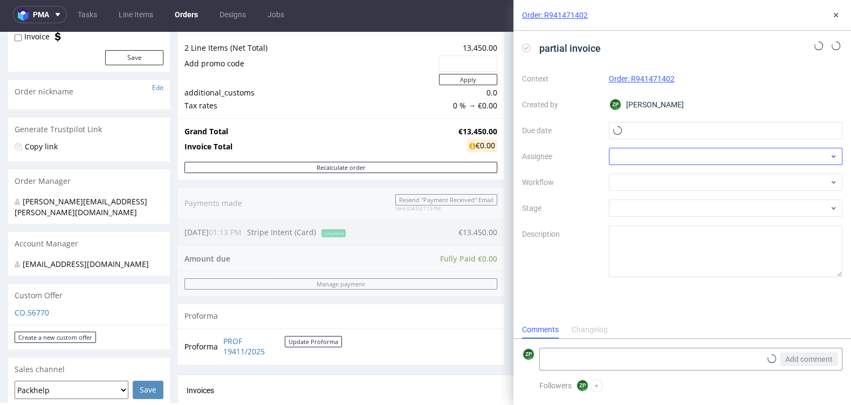
scroll to position [9, 0]
click at [679, 133] on input "text" at bounding box center [726, 130] width 234 height 17
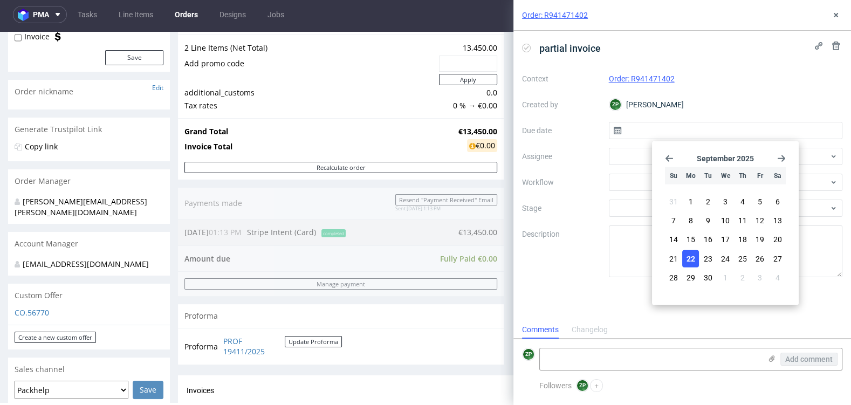
click at [690, 254] on span "22" at bounding box center [690, 258] width 9 height 11
type input "22/09/2025"
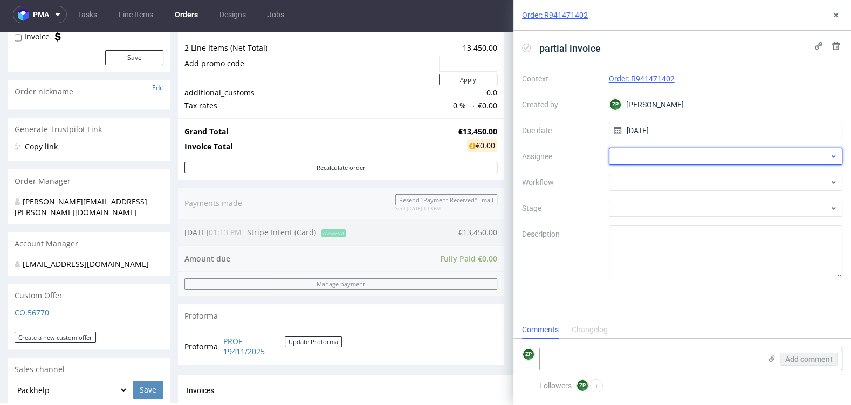
click at [616, 155] on div at bounding box center [726, 156] width 234 height 17
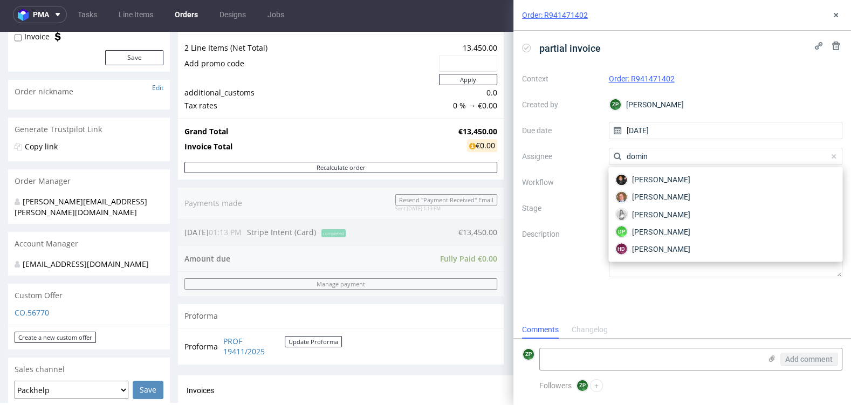
type input "domini"
click at [641, 153] on input "domini" at bounding box center [726, 156] width 234 height 17
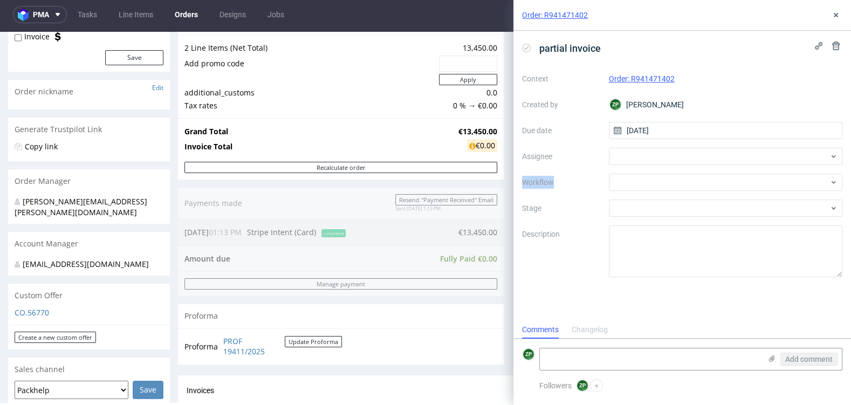
click at [641, 153] on div at bounding box center [726, 156] width 234 height 17
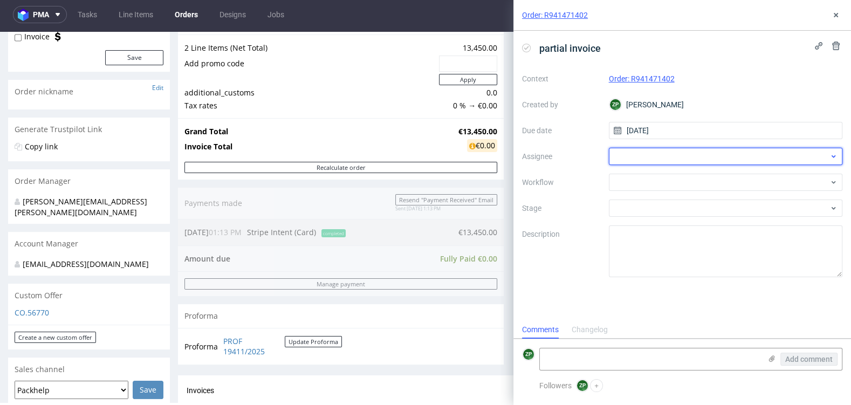
click at [639, 155] on div at bounding box center [726, 156] width 234 height 17
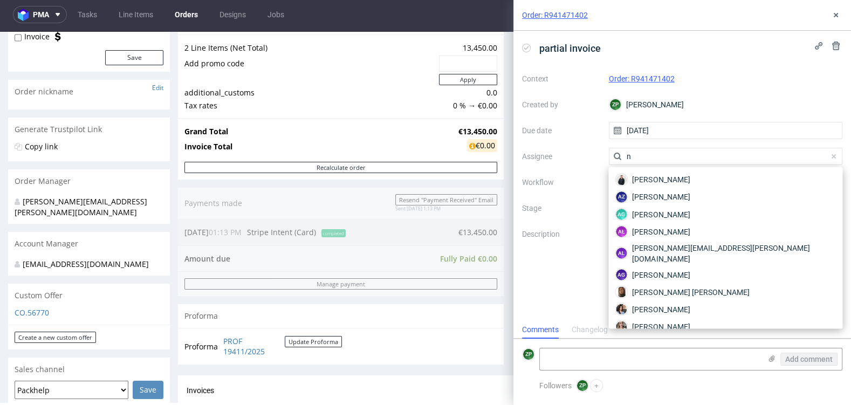
type input "na"
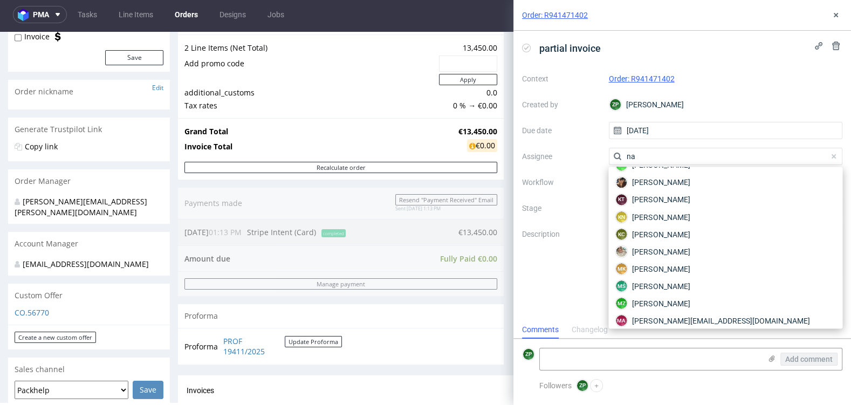
scroll to position [354, 0]
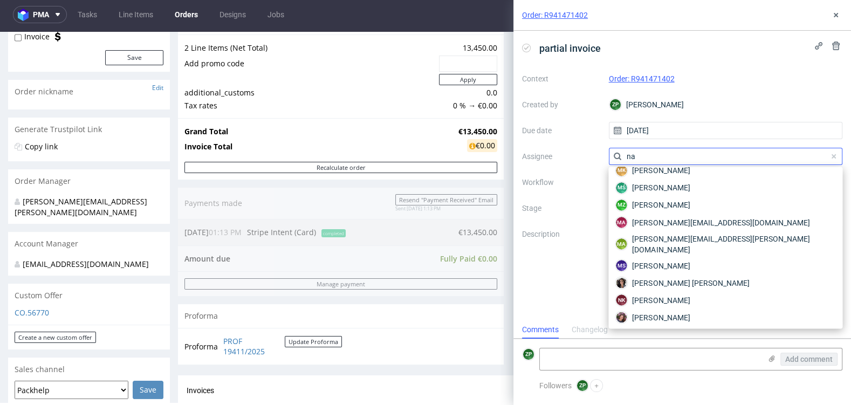
click at [624, 157] on input "na" at bounding box center [726, 156] width 234 height 17
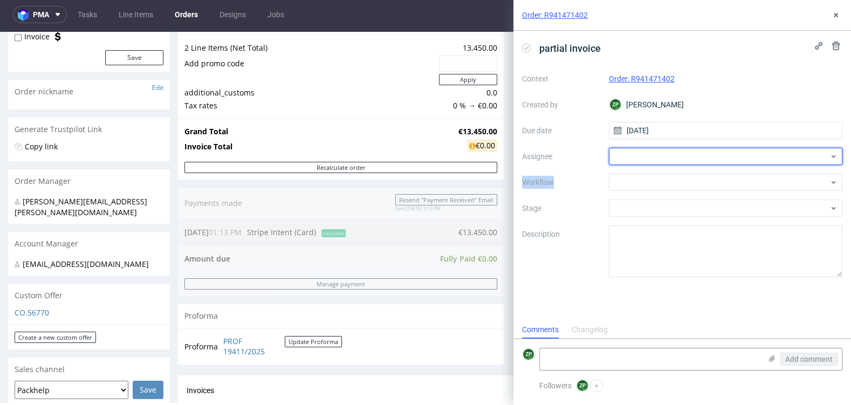
click at [624, 157] on div at bounding box center [726, 156] width 234 height 17
click at [639, 157] on div at bounding box center [726, 156] width 234 height 17
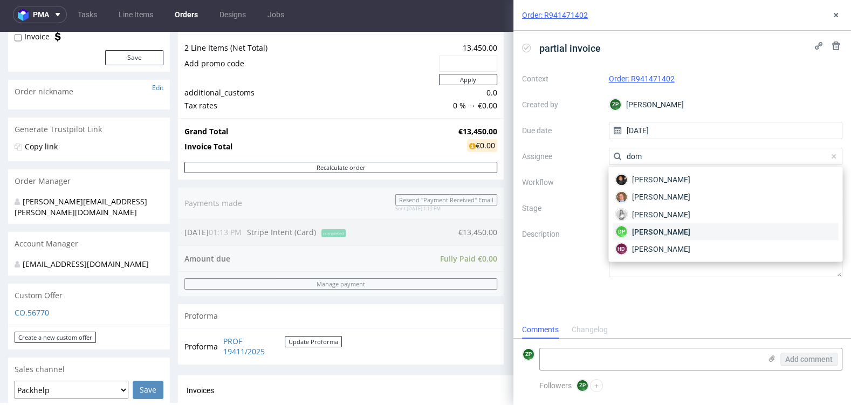
type input "dom"
click at [627, 232] on div "DP Dominika Piątek" at bounding box center [724, 231] width 225 height 17
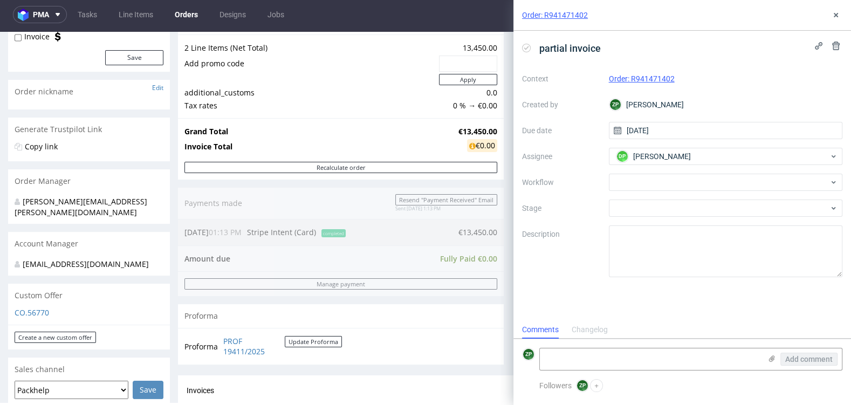
click at [648, 167] on div "Context Order: R941471402 Created by ZP Zuzanna Pawlicka-Sabak Due date 22/09/2…" at bounding box center [682, 173] width 320 height 207
click at [637, 180] on div at bounding box center [726, 182] width 234 height 17
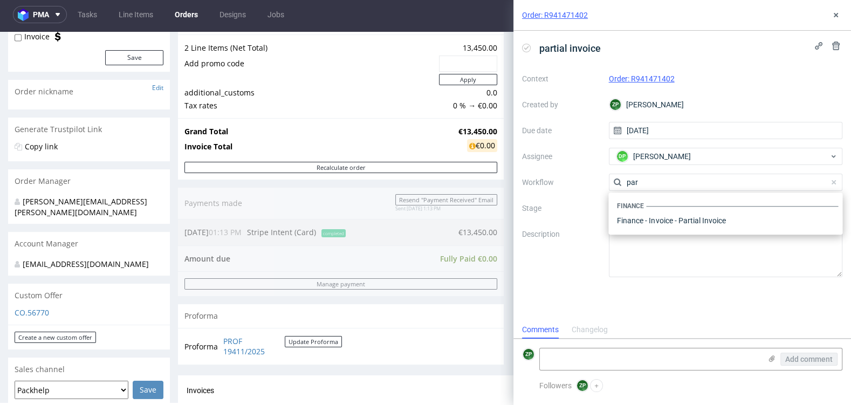
scroll to position [0, 0]
type input "partial"
click at [645, 217] on div "Finance - Invoice - Partial Invoice" at bounding box center [724, 220] width 225 height 19
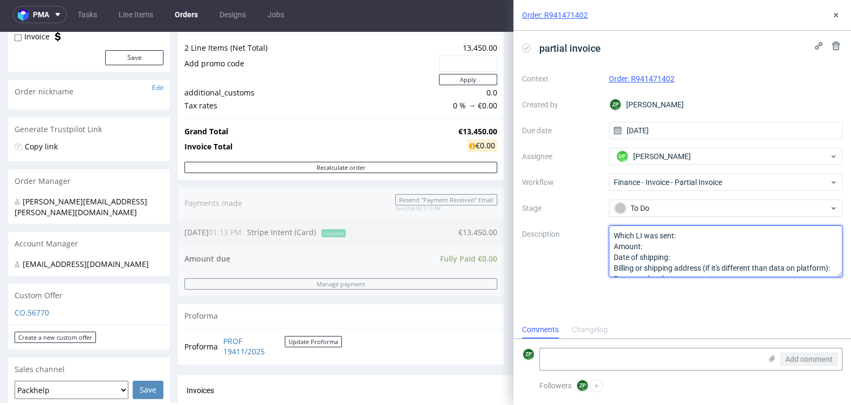
click at [689, 239] on textarea "Which LI was sent: Amount: Date of shipping: Billing or shipping address (if it…" at bounding box center [726, 251] width 234 height 52
paste textarea "TGFZ"
type textarea "Which LI was sent: TGFZ Amount: Date of shipping: Billing or shipping address (…"
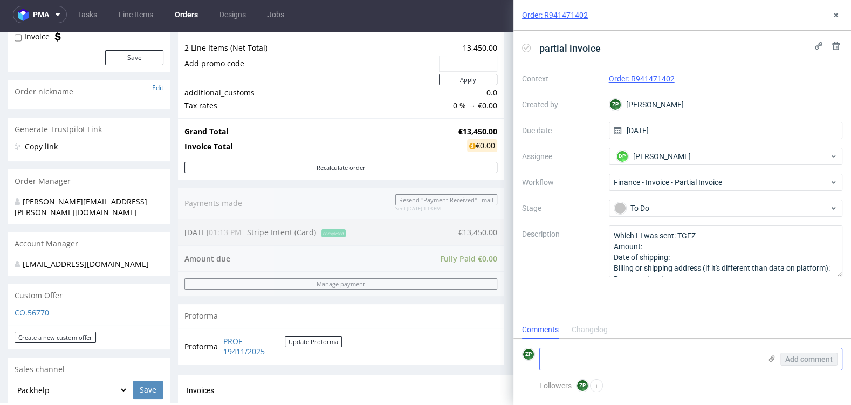
click at [572, 361] on textarea at bounding box center [650, 359] width 221 height 22
paste textarea "TGFZ"
type textarea "only TGFZ"
click at [801, 359] on span "Add comment" at bounding box center [808, 359] width 47 height 8
click at [833, 15] on icon at bounding box center [835, 15] width 9 height 9
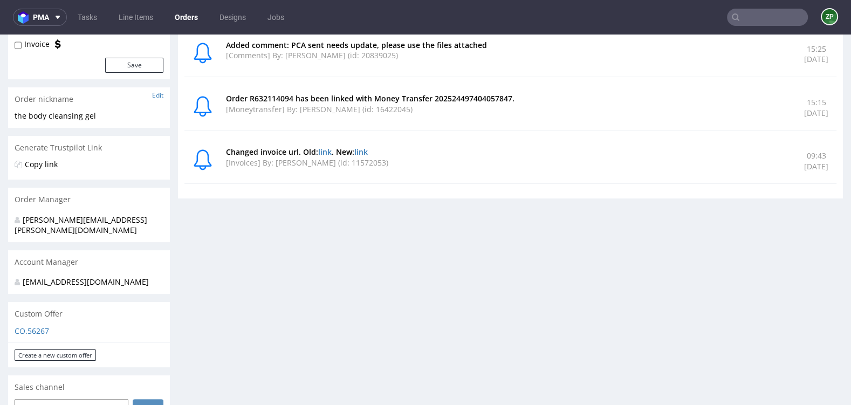
scroll to position [147, 0]
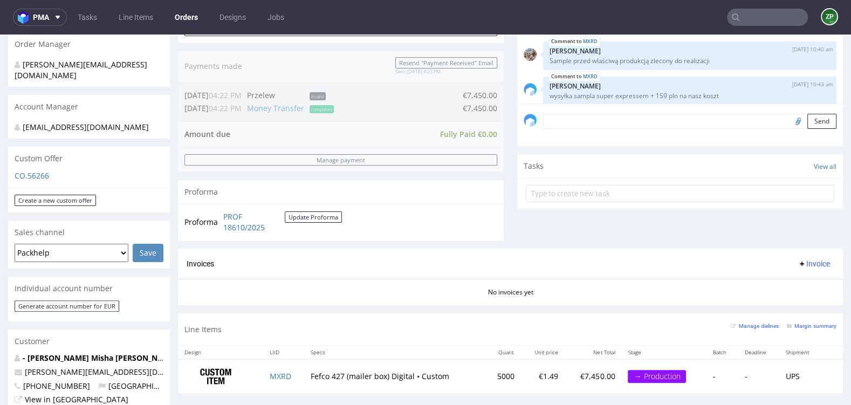
scroll to position [266, 0]
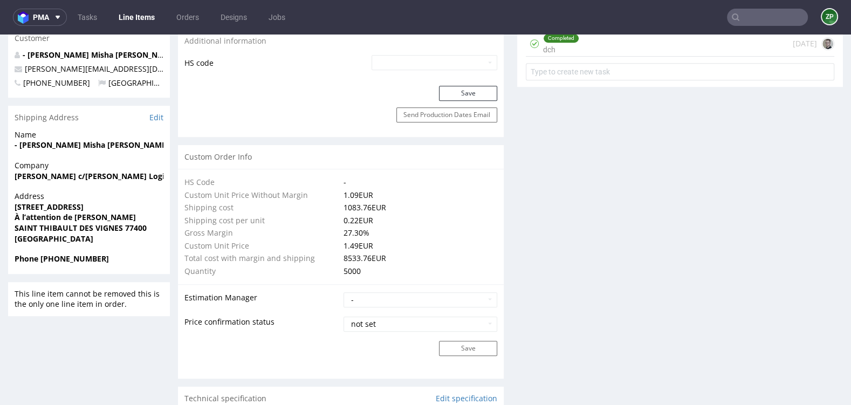
scroll to position [687, 0]
